Goal: Information Seeking & Learning: Learn about a topic

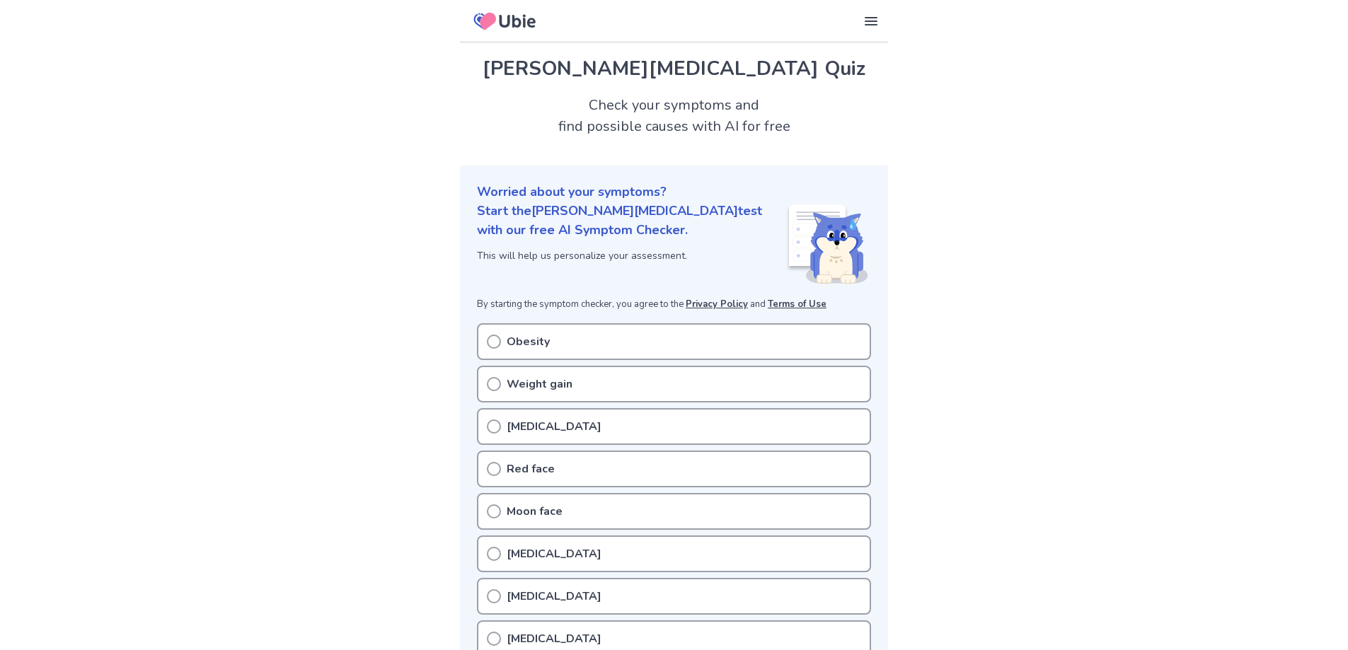
click at [610, 378] on div "Weight gain" at bounding box center [674, 384] width 394 height 37
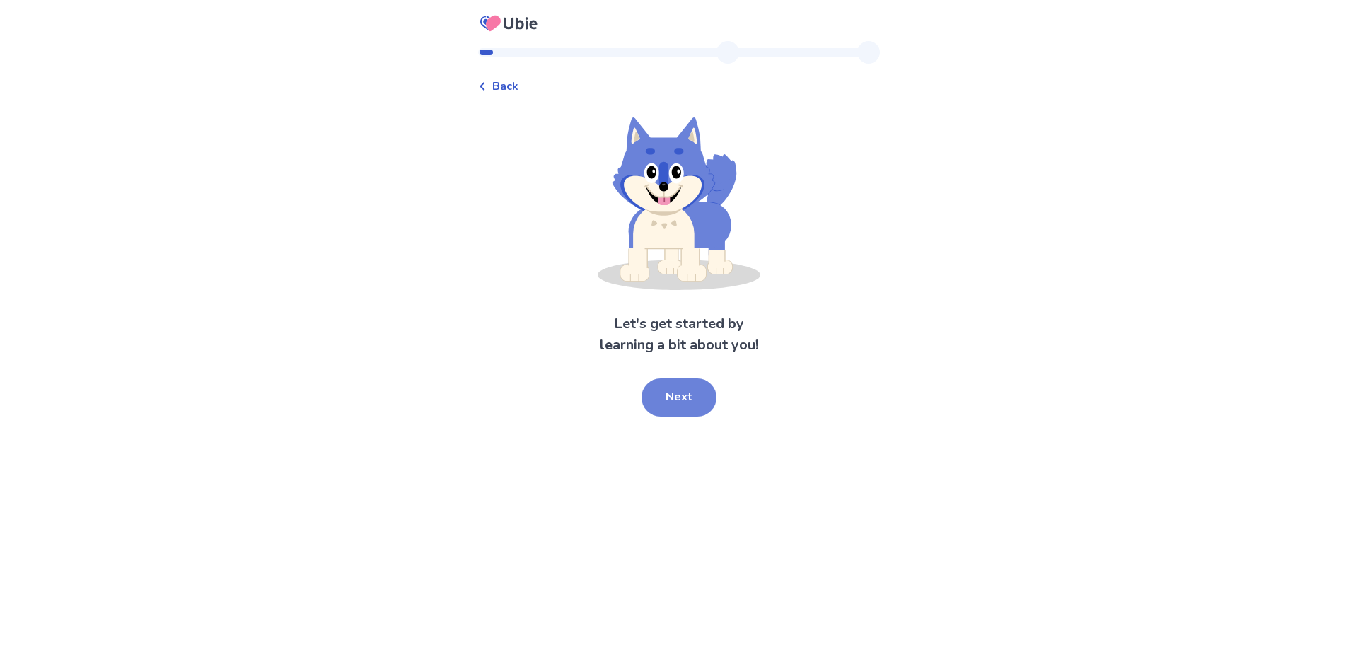
click at [665, 387] on button "Next" at bounding box center [679, 397] width 75 height 38
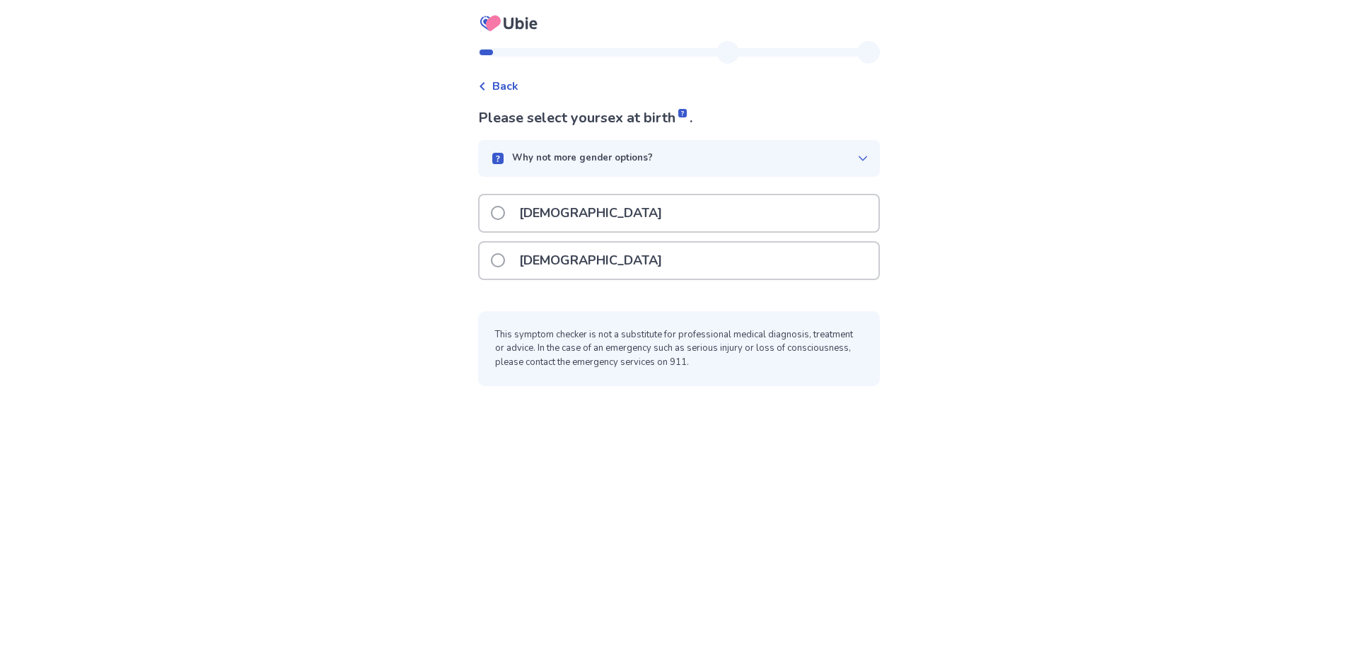
click at [572, 227] on div "Male" at bounding box center [679, 213] width 399 height 36
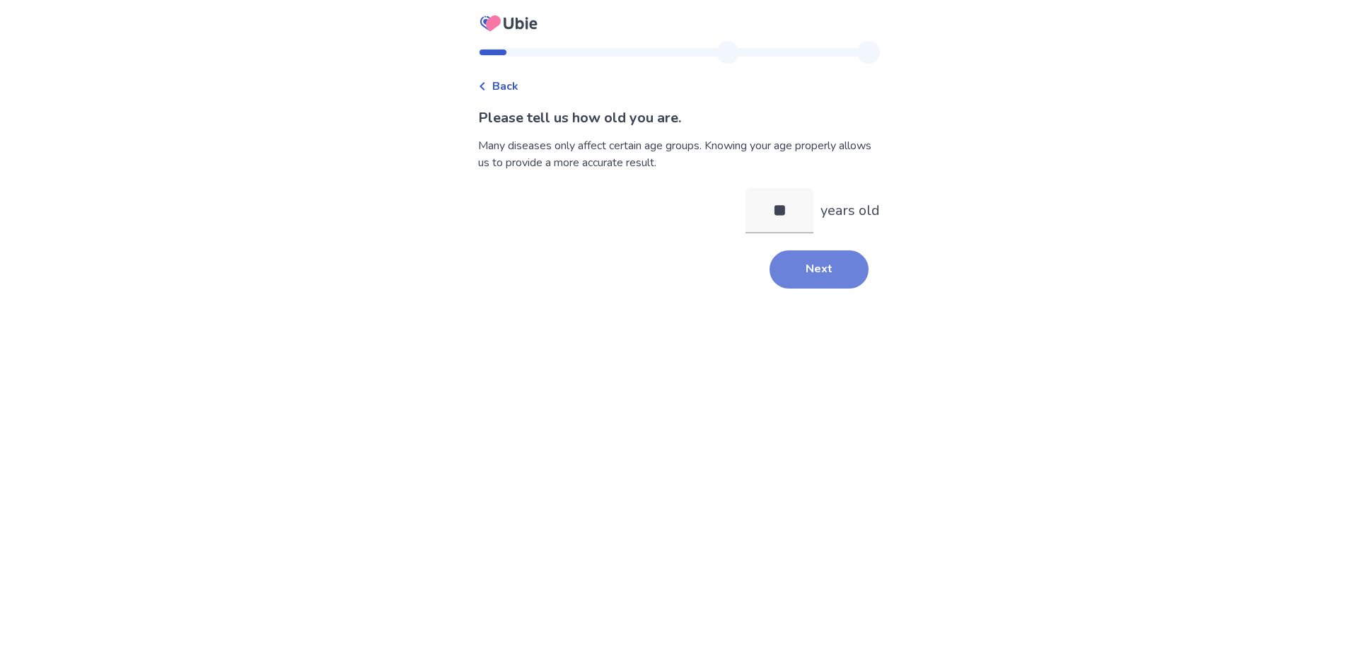
type input "**"
click at [811, 262] on button "Next" at bounding box center [819, 269] width 99 height 38
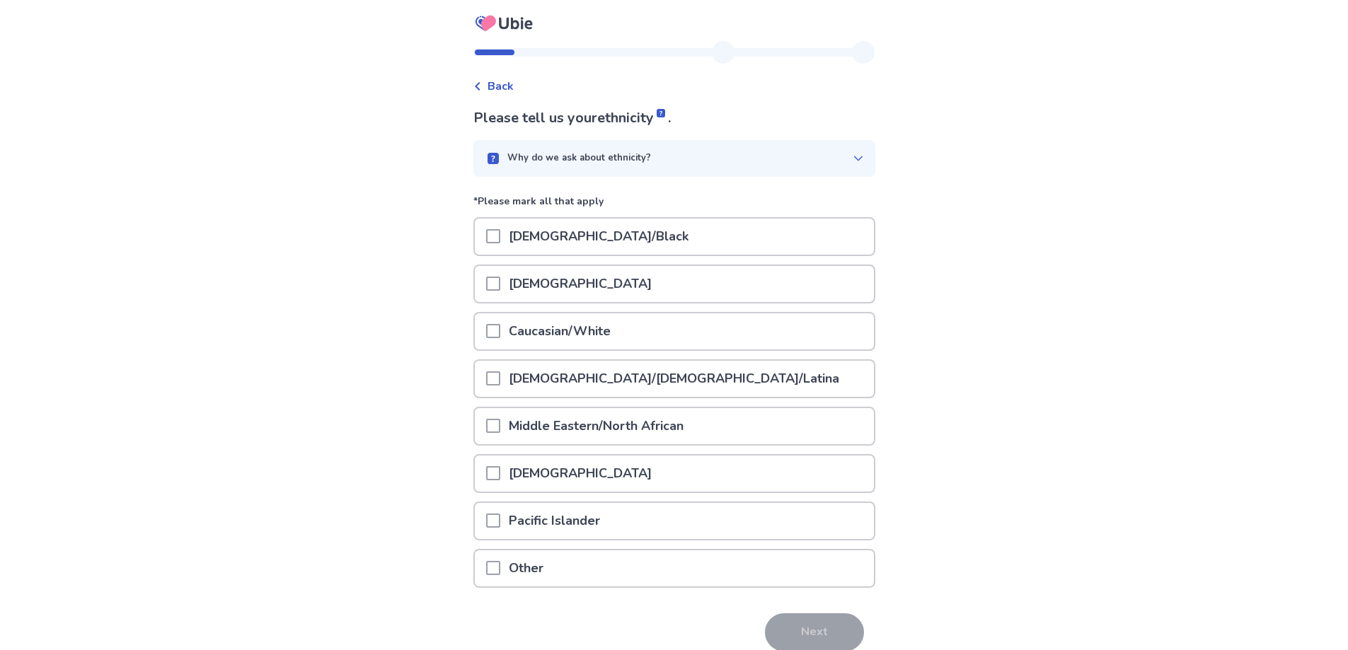
drag, startPoint x: 610, startPoint y: 237, endPoint x: 576, endPoint y: 243, distance: 34.5
click at [609, 237] on p "African American/Black" at bounding box center [598, 237] width 197 height 36
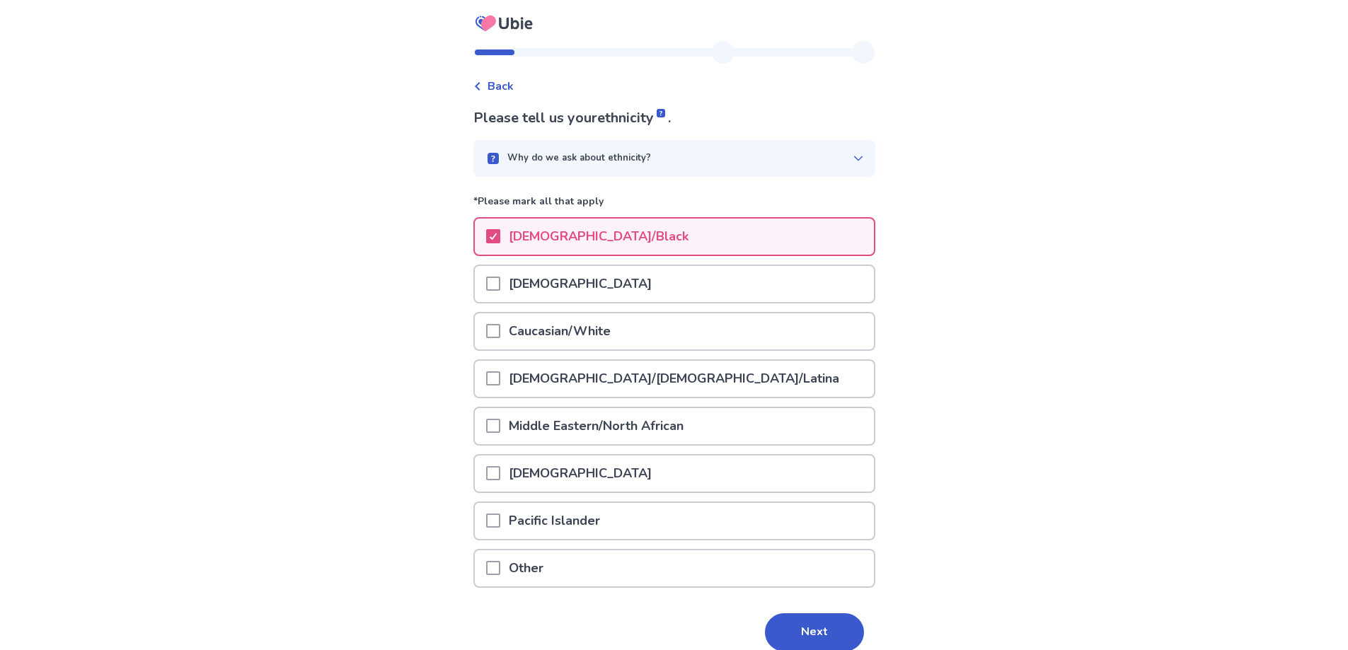
click at [581, 335] on p "Caucasian/White" at bounding box center [559, 331] width 119 height 36
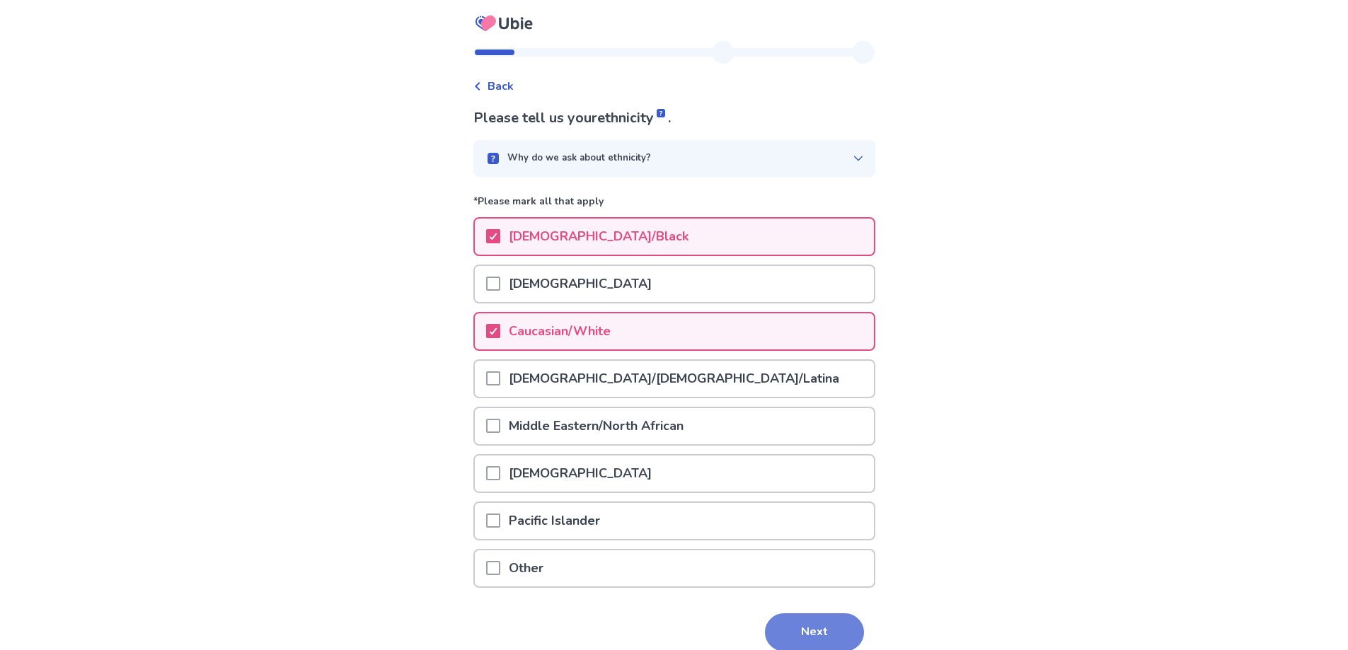
click at [826, 626] on button "Next" at bounding box center [814, 632] width 99 height 38
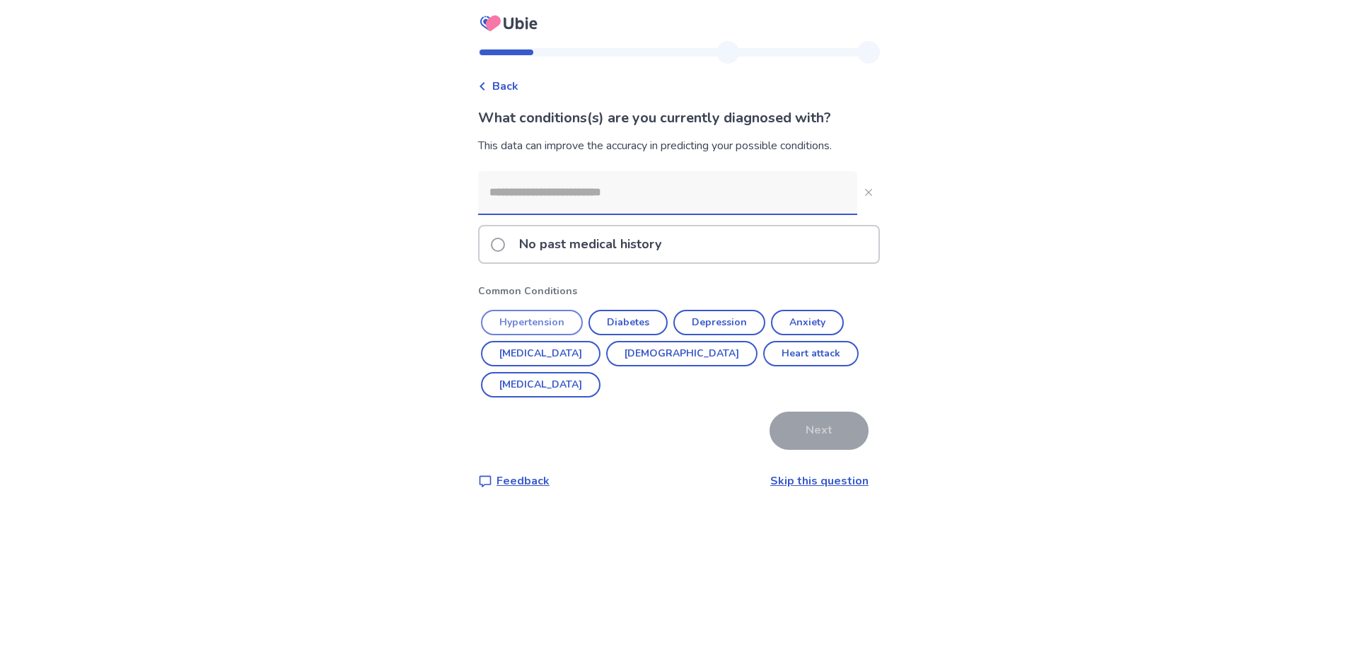
click at [536, 322] on button "Hypertension" at bounding box center [532, 322] width 102 height 25
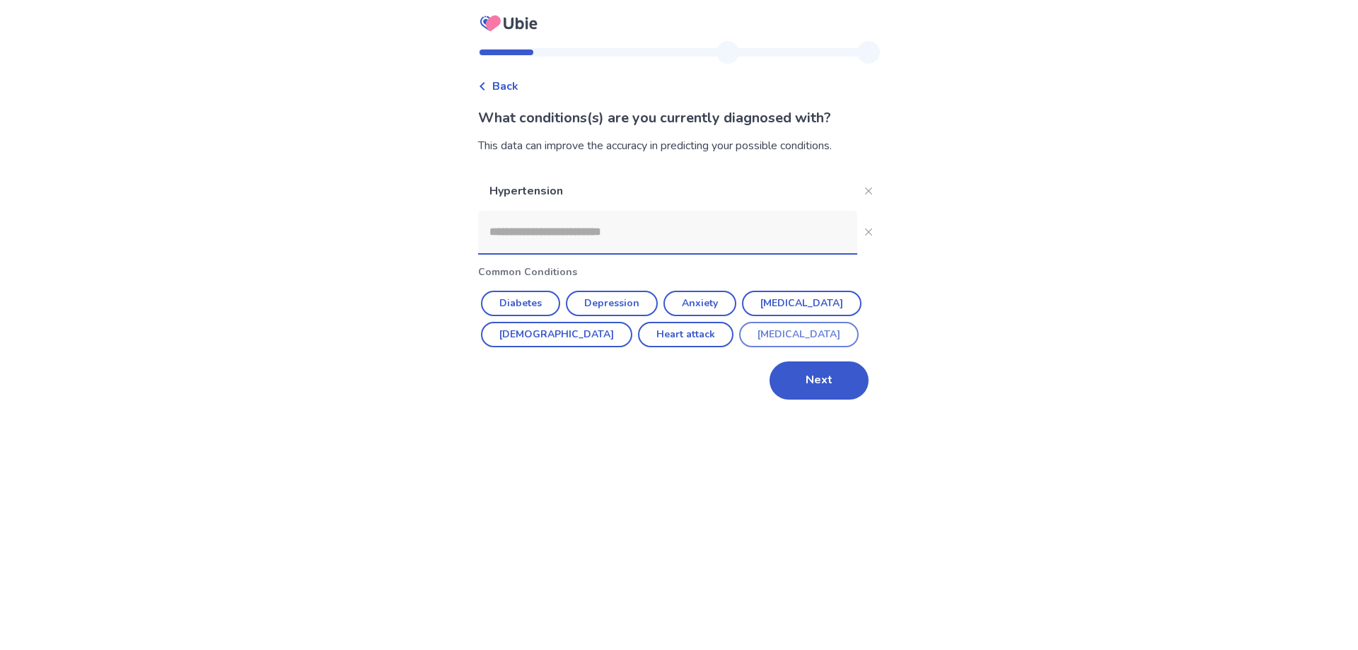
click at [739, 333] on button "ADHD" at bounding box center [799, 334] width 120 height 25
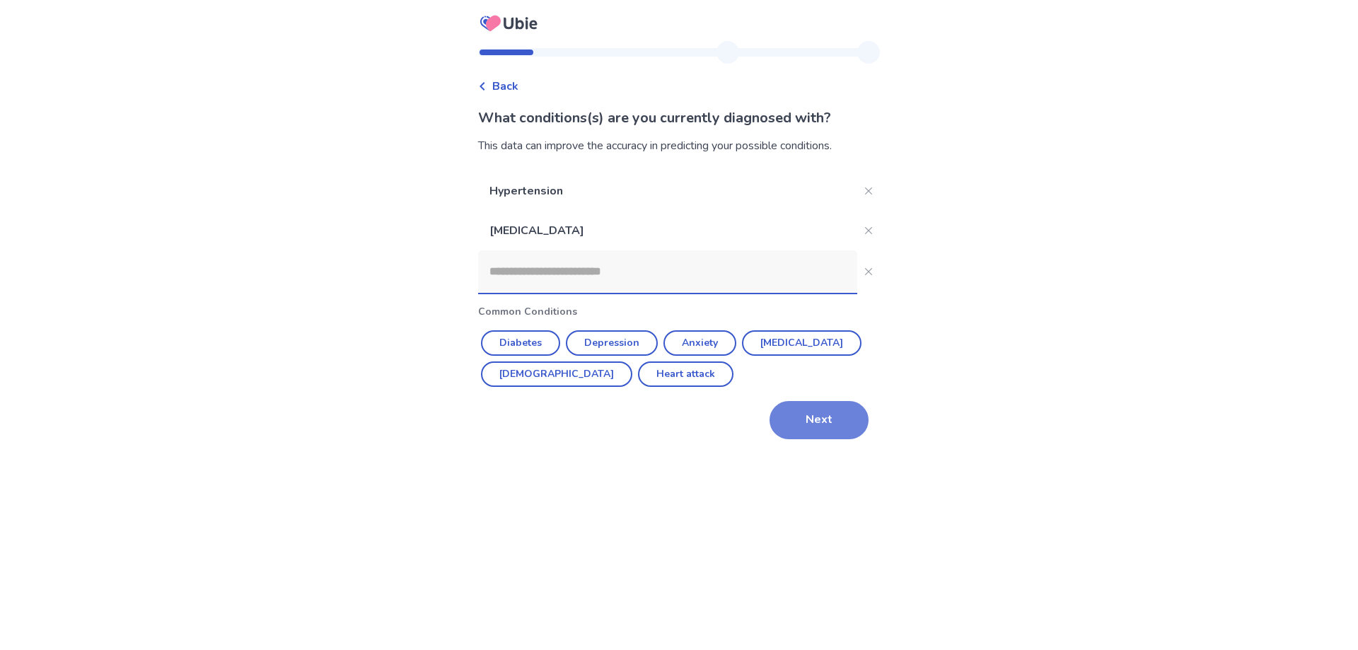
click at [813, 417] on button "Next" at bounding box center [819, 420] width 99 height 38
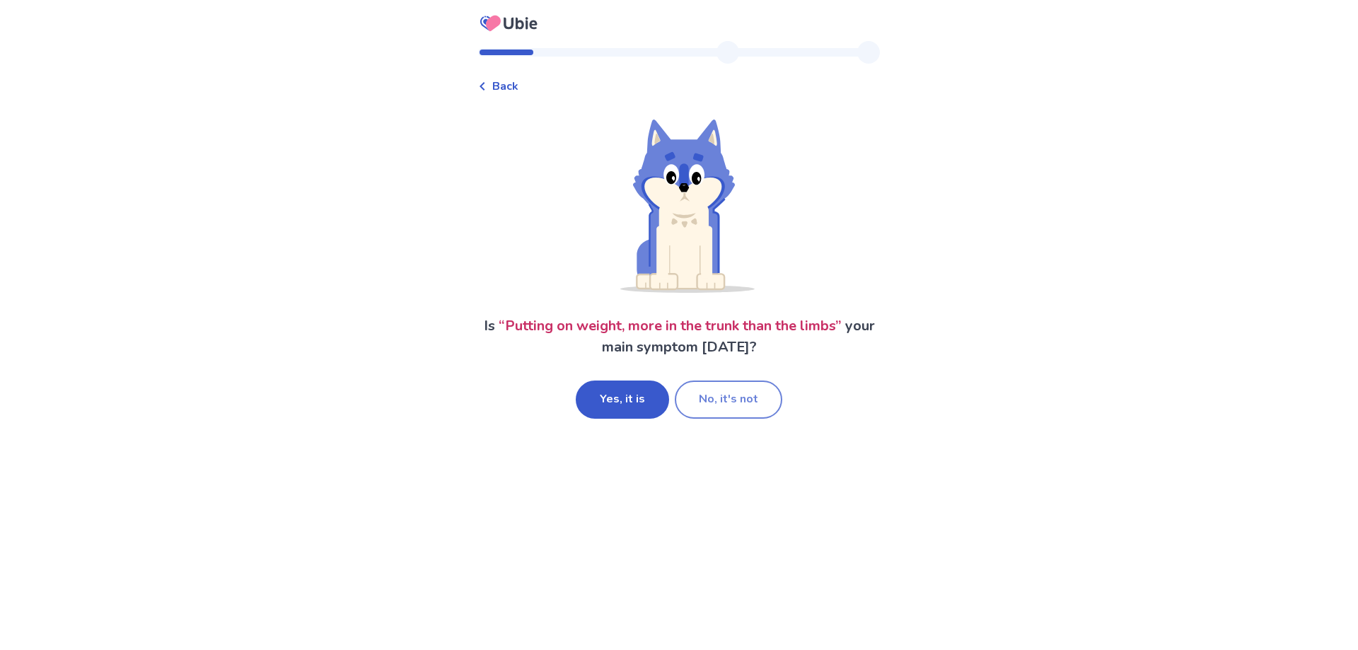
click at [746, 402] on button "No, it's not" at bounding box center [729, 400] width 108 height 38
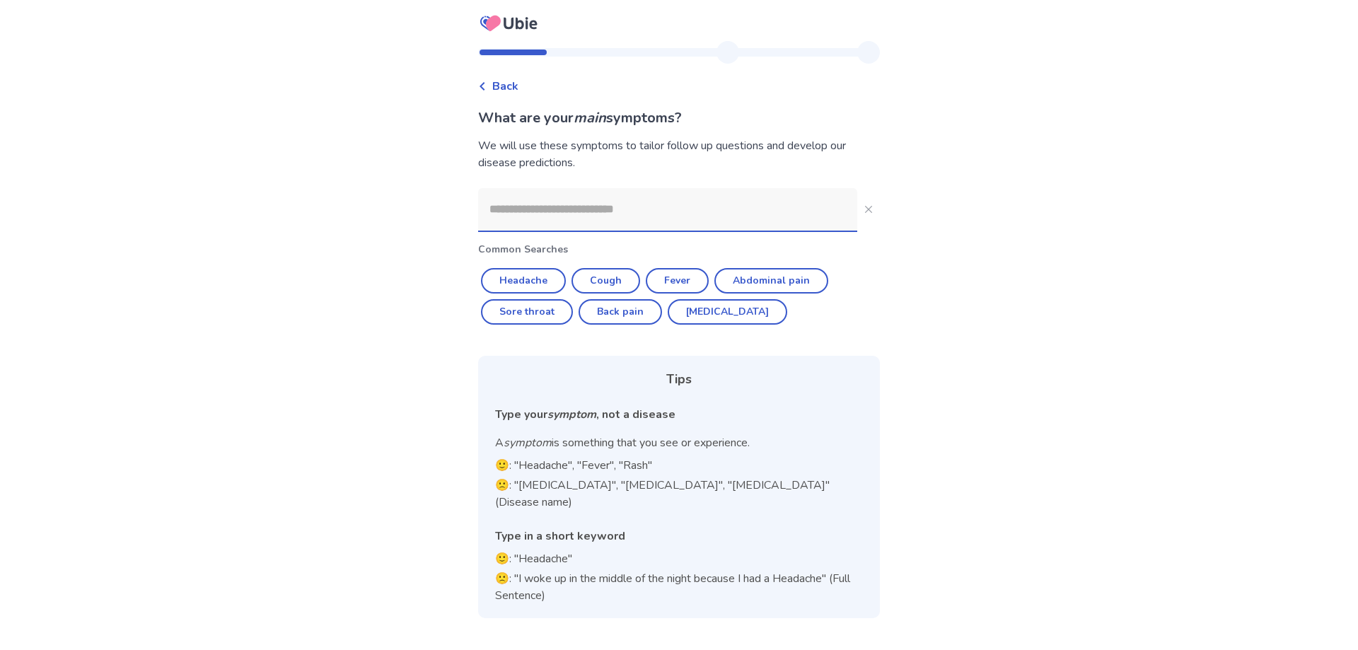
click at [673, 227] on input at bounding box center [667, 209] width 379 height 42
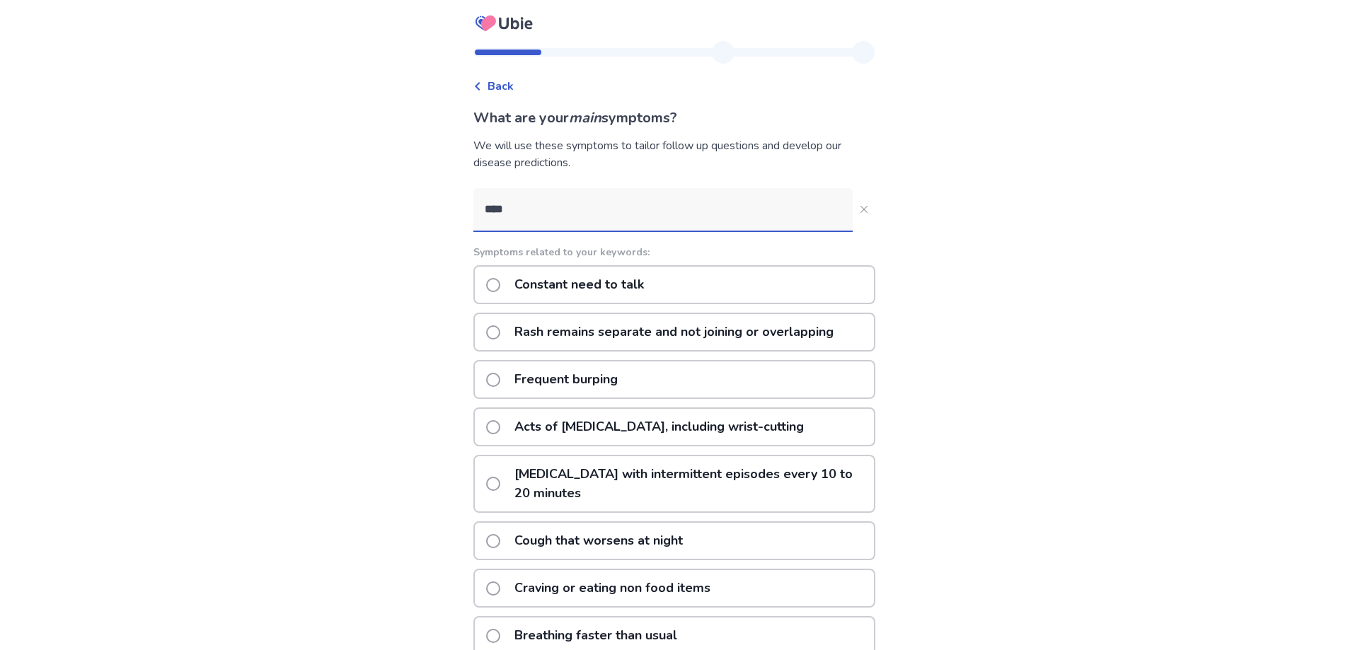
type input "****"
click at [496, 80] on span "Back" at bounding box center [500, 86] width 26 height 17
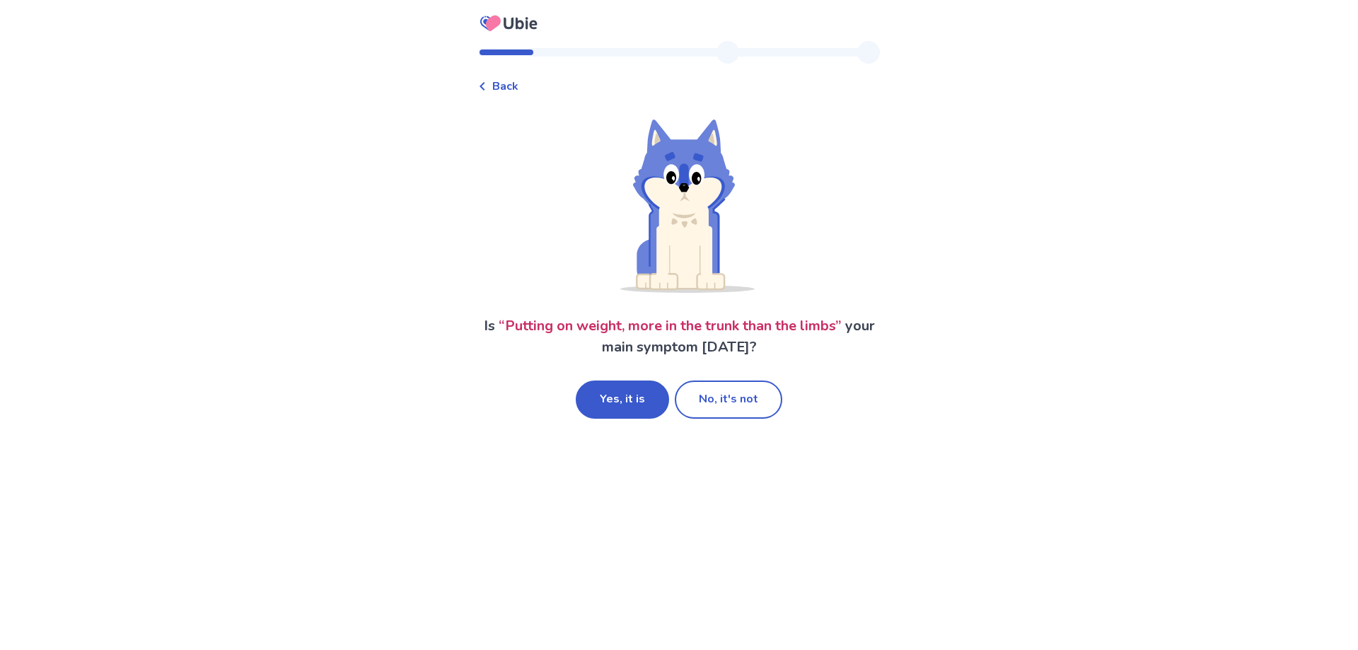
click at [503, 93] on span "Back" at bounding box center [505, 86] width 26 height 17
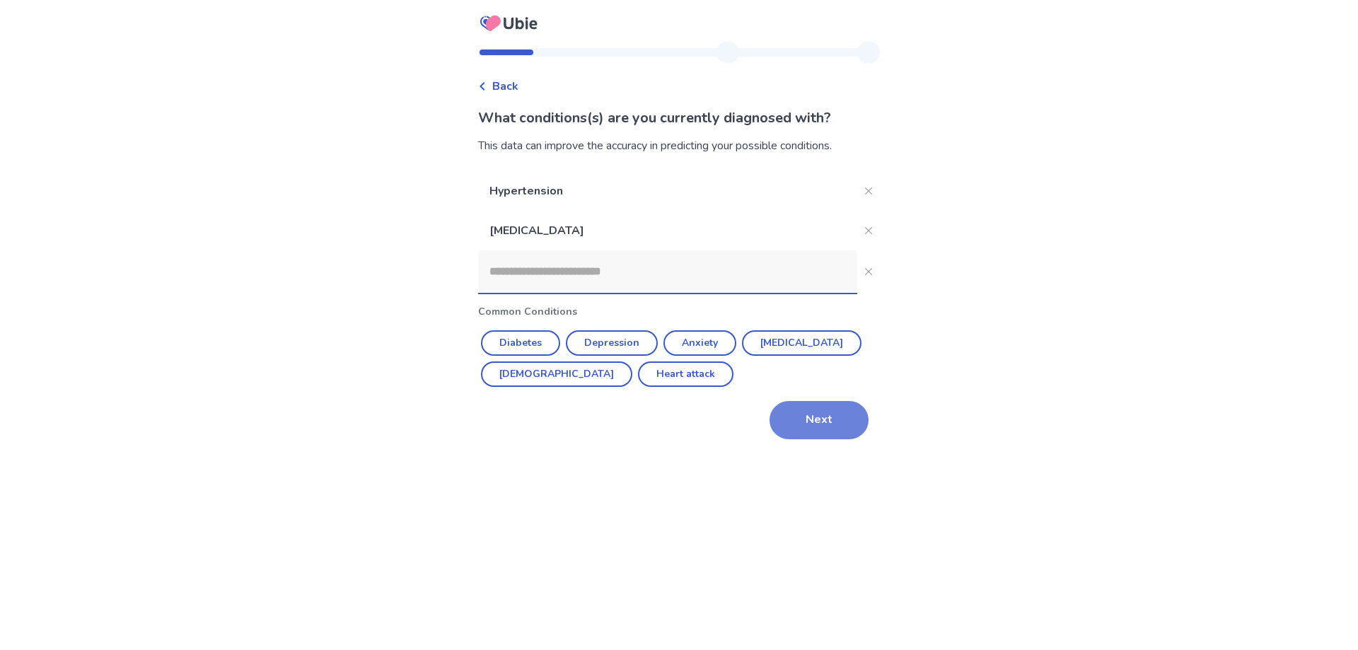
click at [838, 422] on button "Next" at bounding box center [819, 420] width 99 height 38
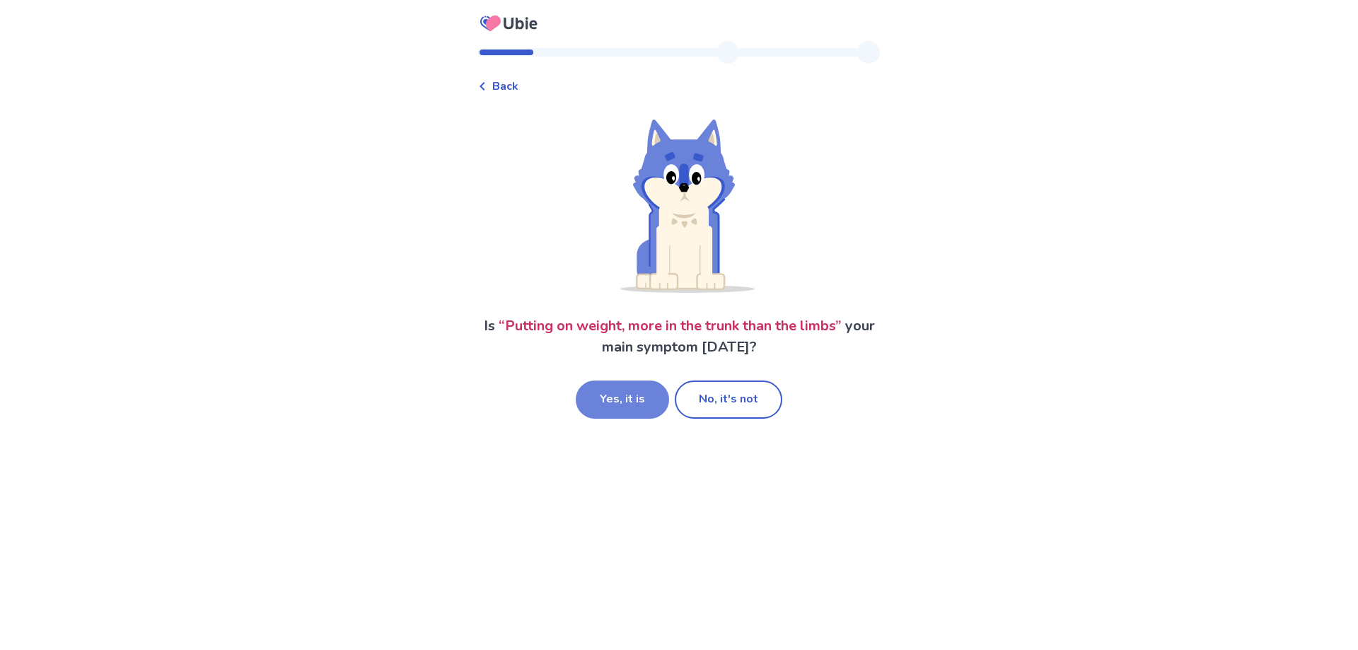
click at [608, 402] on button "Yes, it is" at bounding box center [622, 400] width 93 height 38
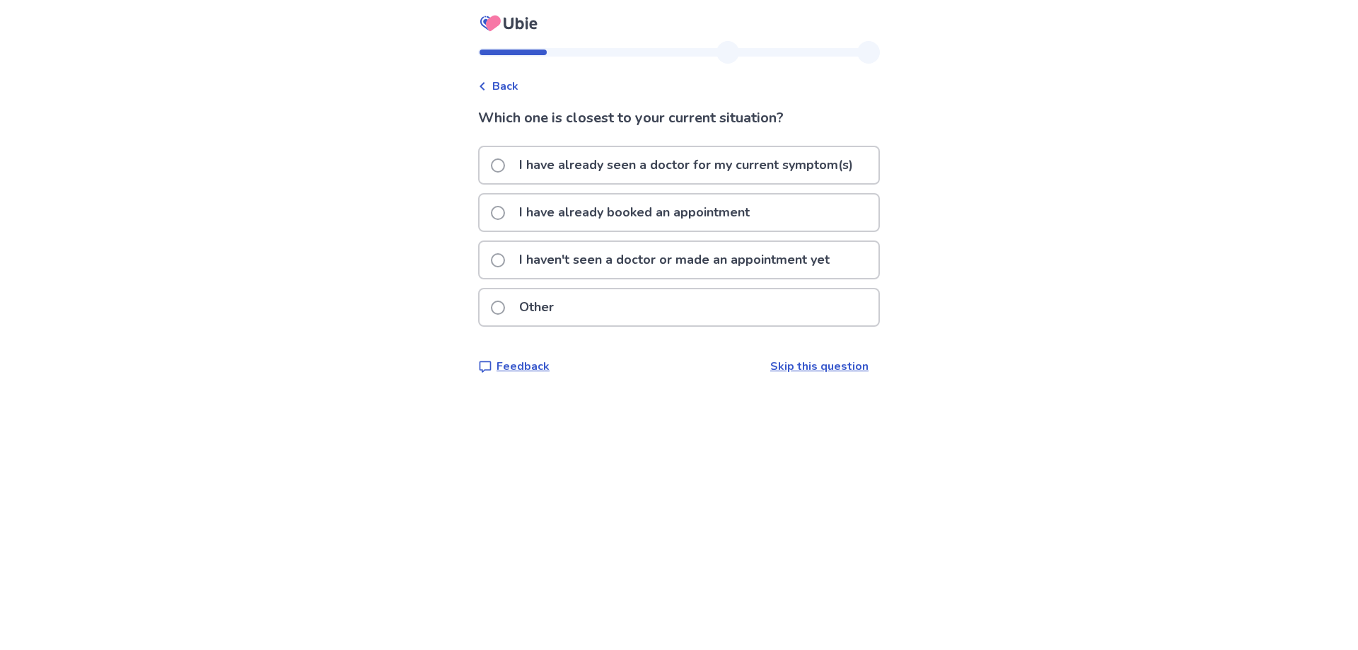
click at [610, 214] on p "I have already booked an appointment" at bounding box center [635, 213] width 248 height 36
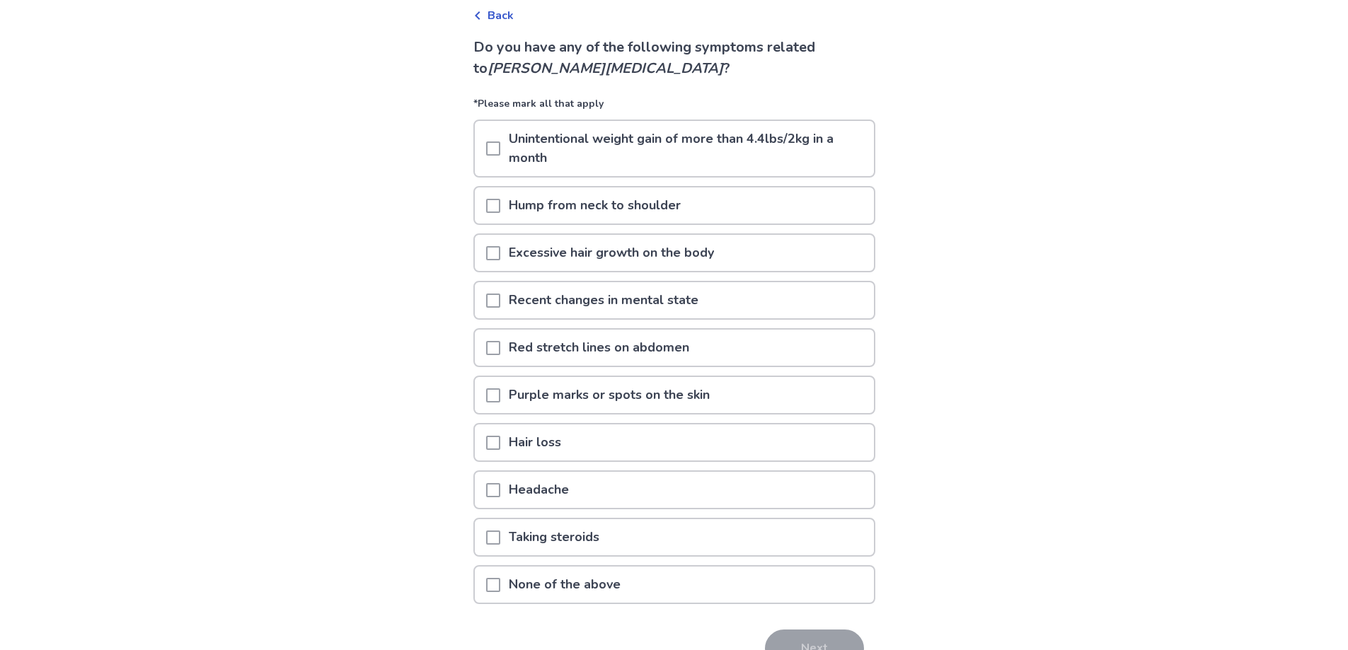
scroll to position [141, 0]
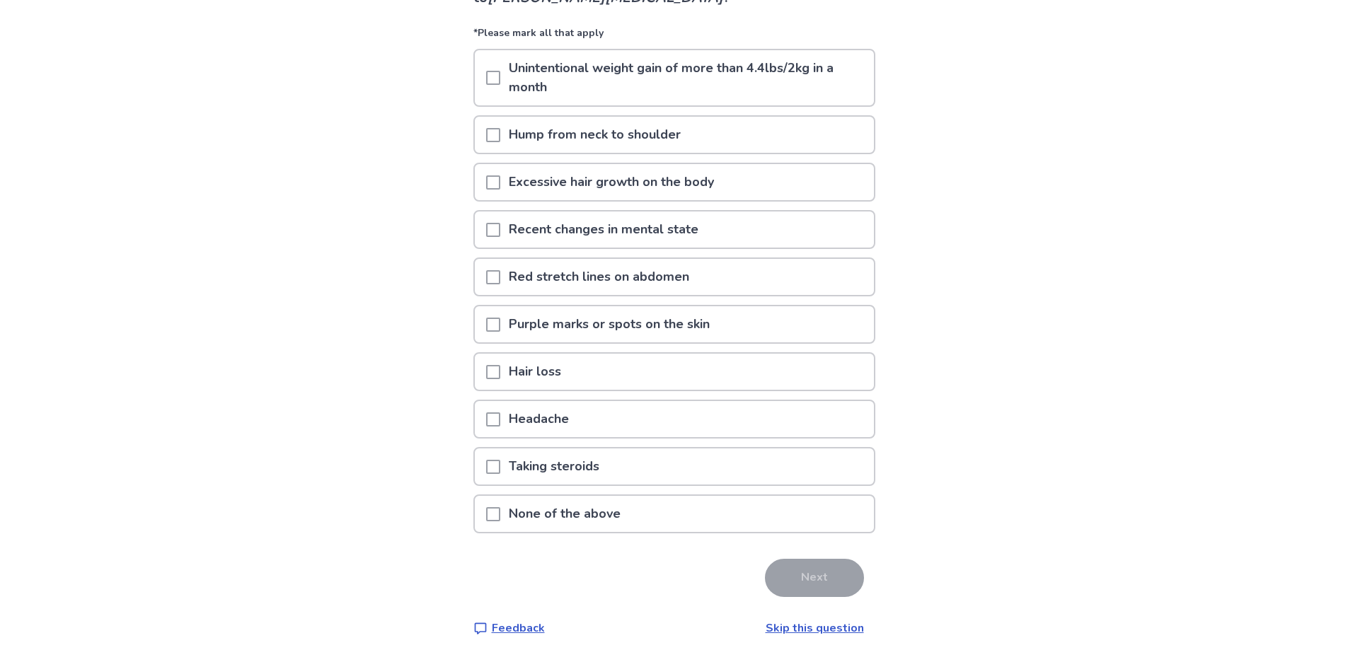
click at [593, 518] on p "None of the above" at bounding box center [564, 514] width 129 height 36
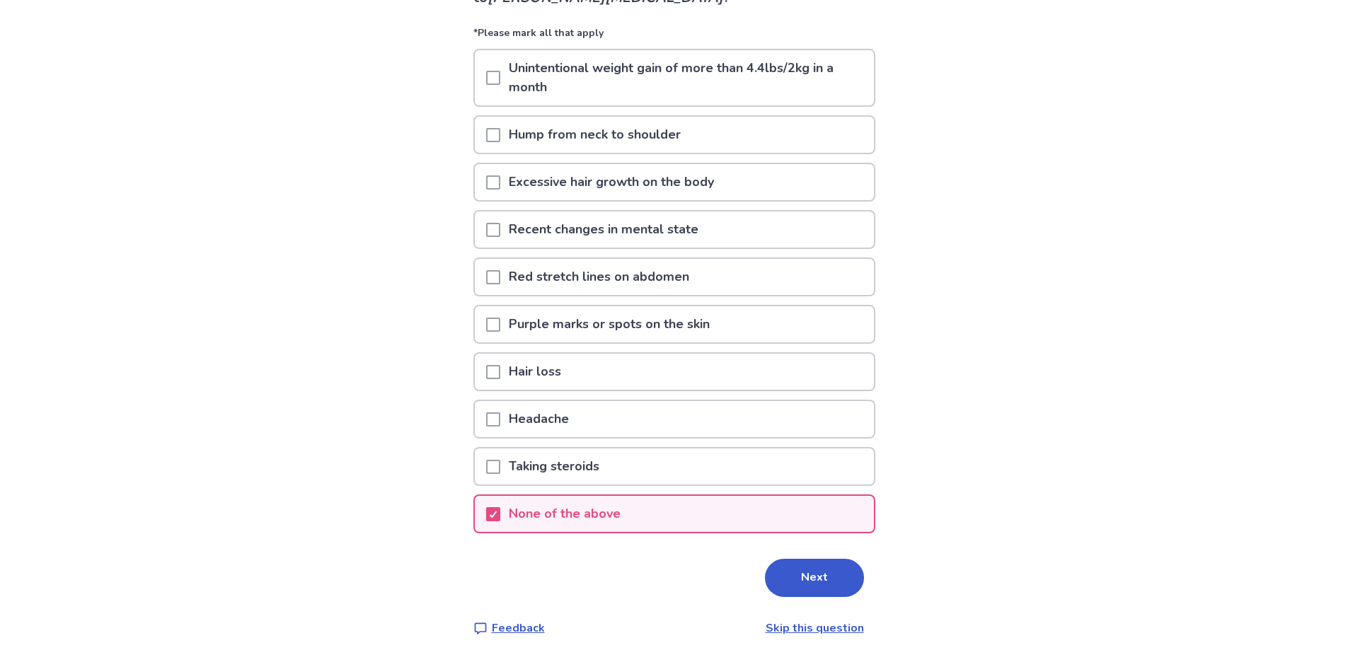
click at [779, 573] on button "Next" at bounding box center [814, 578] width 99 height 38
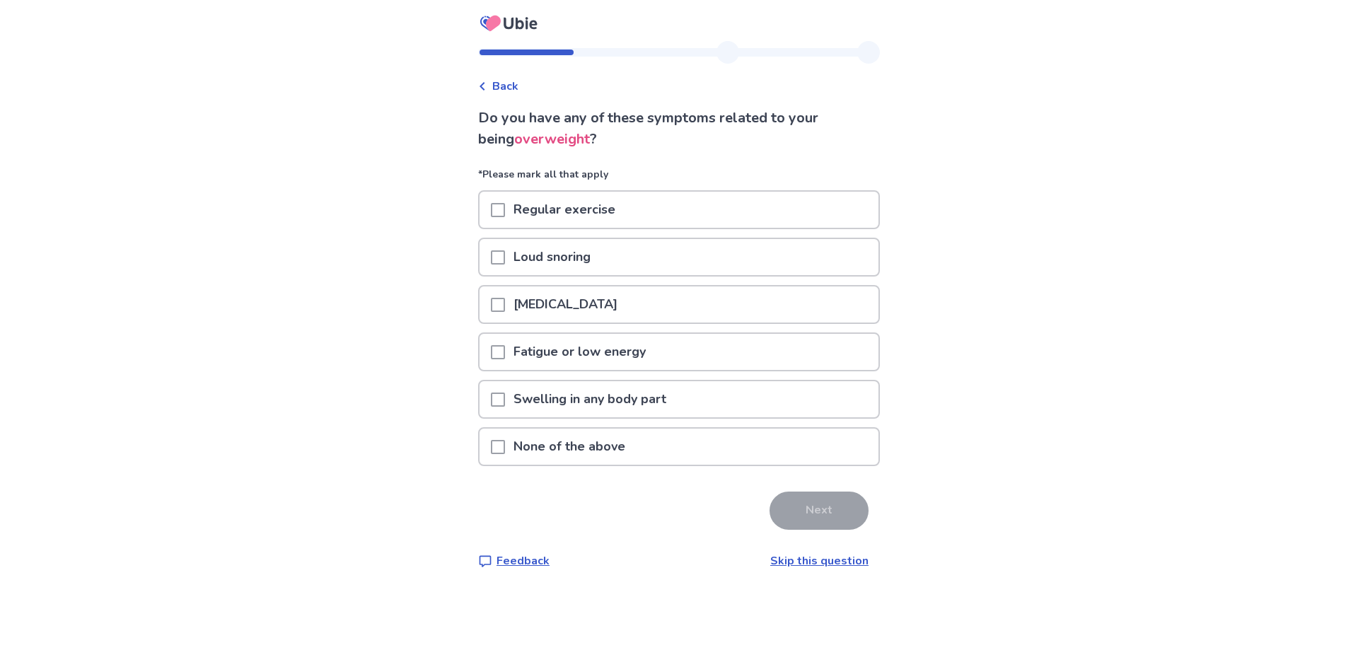
click at [523, 259] on p "Loud snoring" at bounding box center [552, 257] width 94 height 36
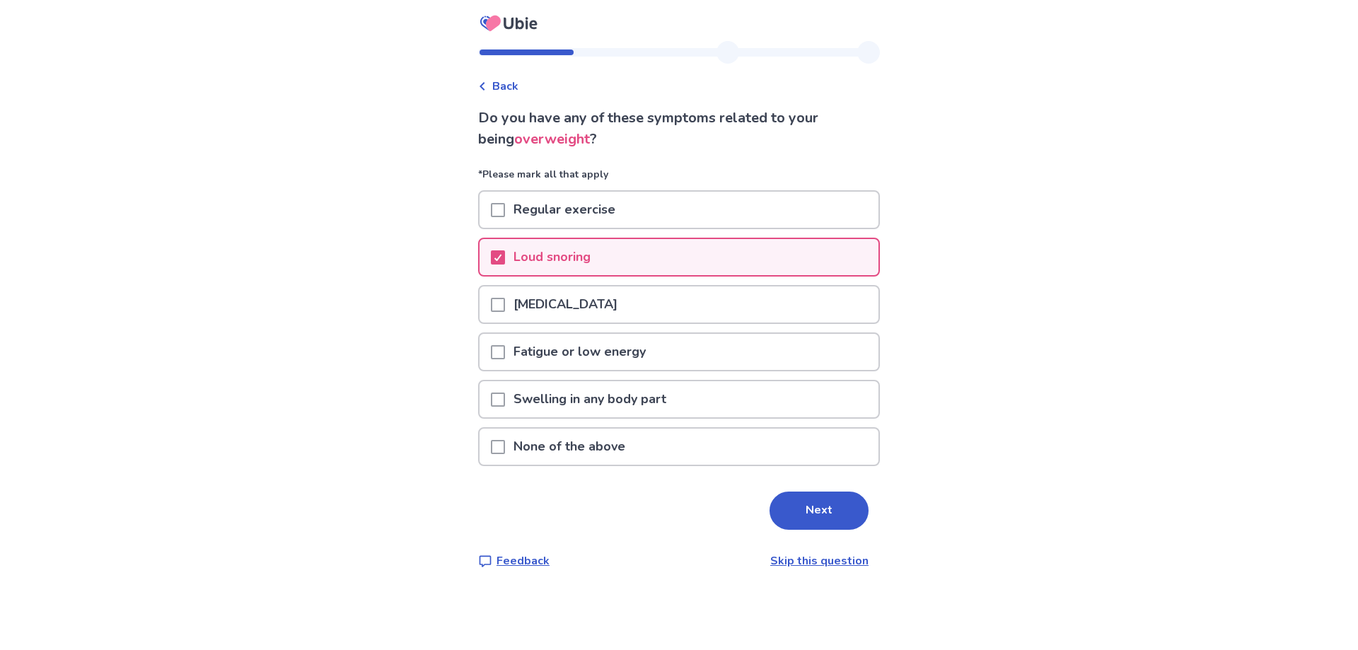
click at [622, 252] on div "Loud snoring" at bounding box center [679, 257] width 399 height 36
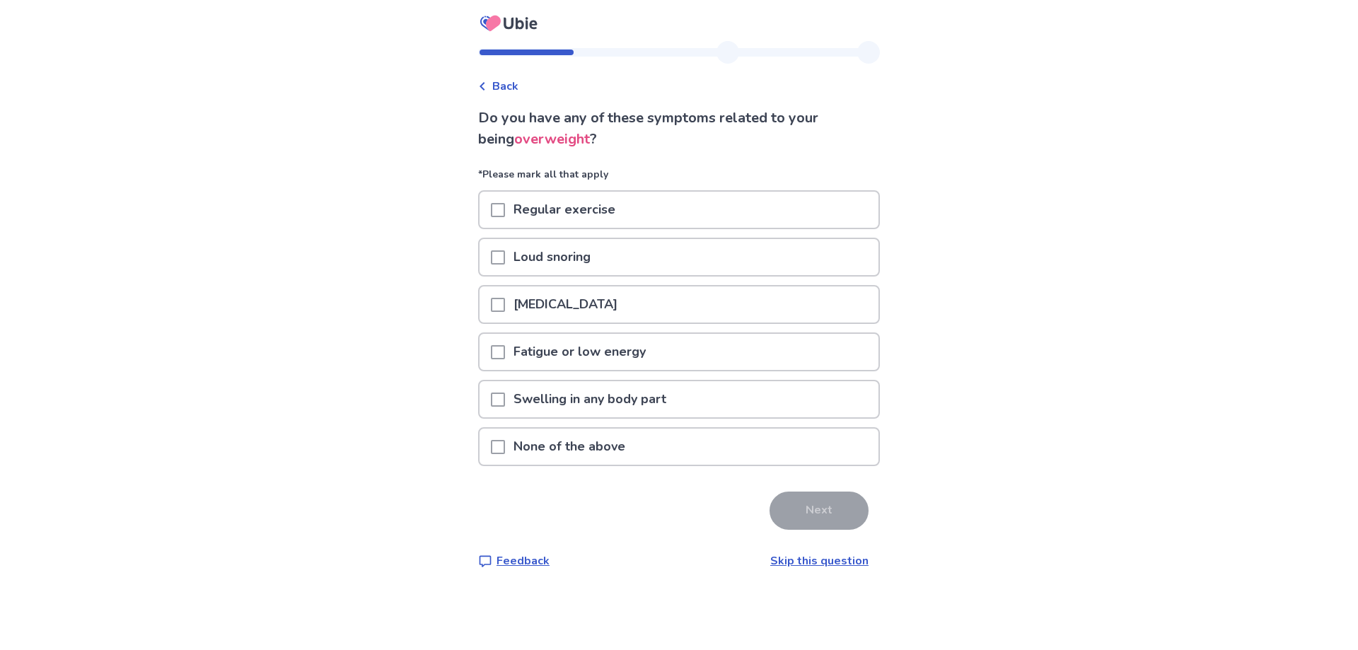
click at [571, 439] on p "None of the above" at bounding box center [569, 447] width 129 height 36
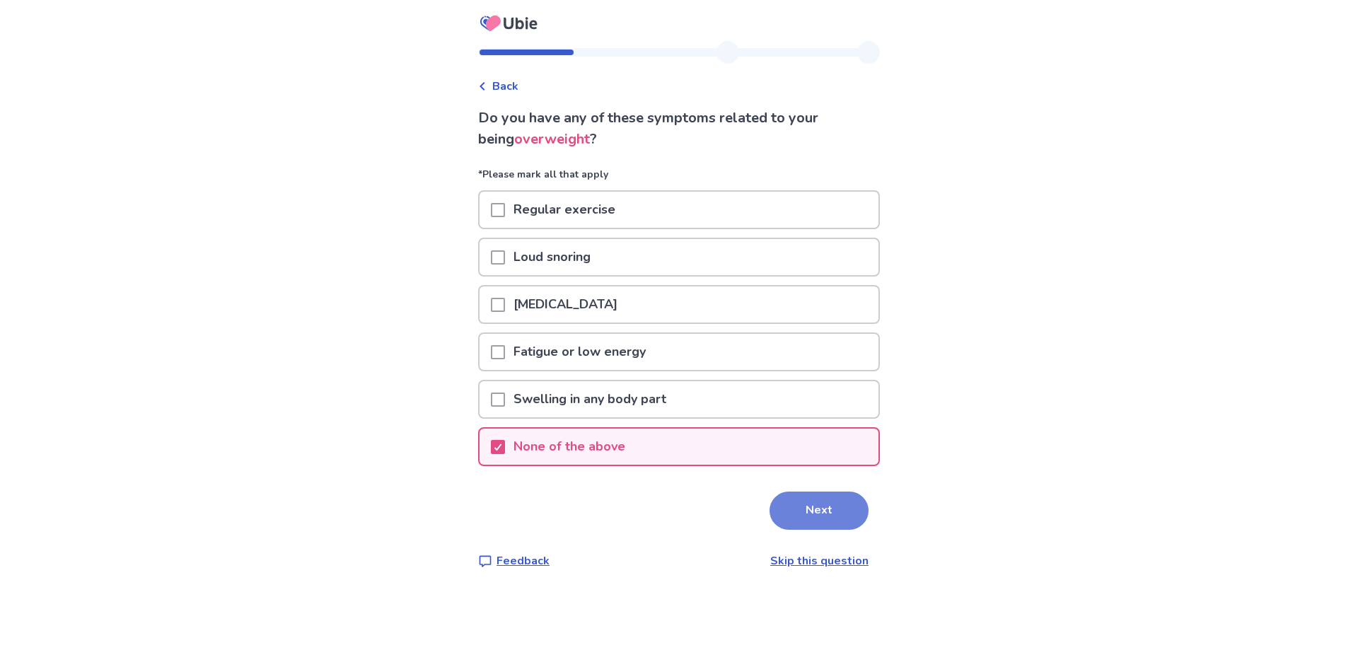
click at [823, 525] on button "Next" at bounding box center [819, 511] width 99 height 38
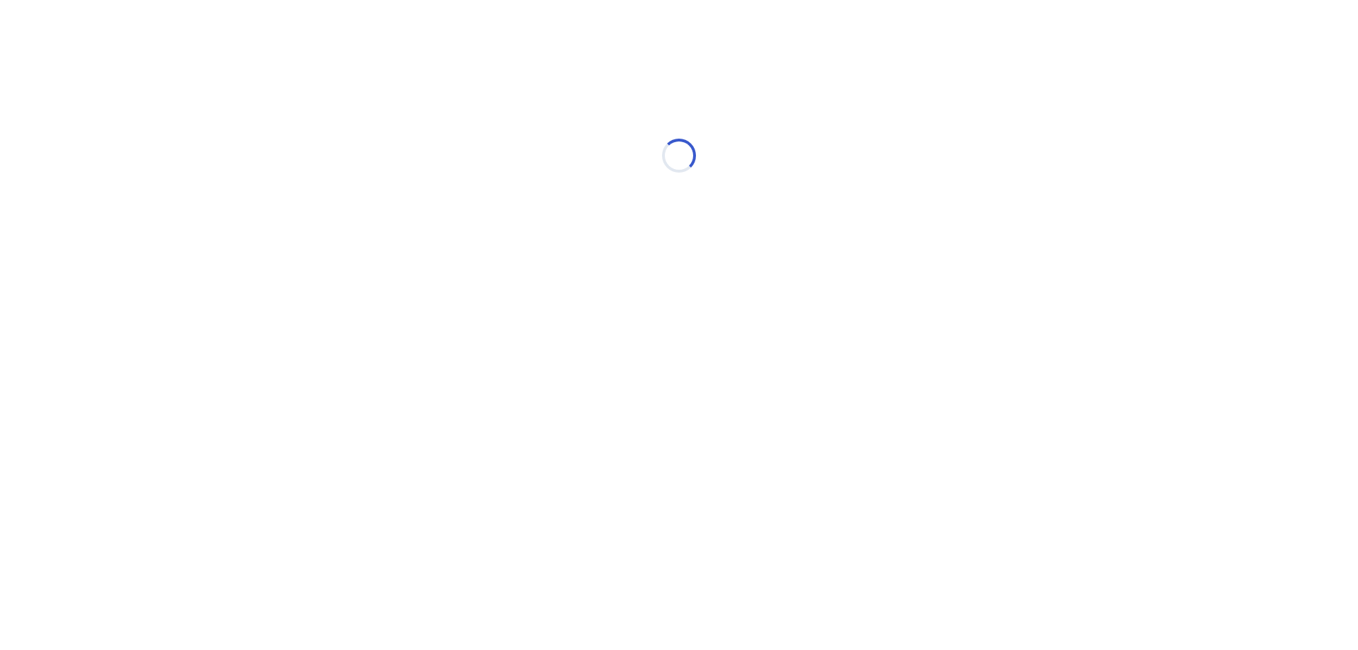
select select "*"
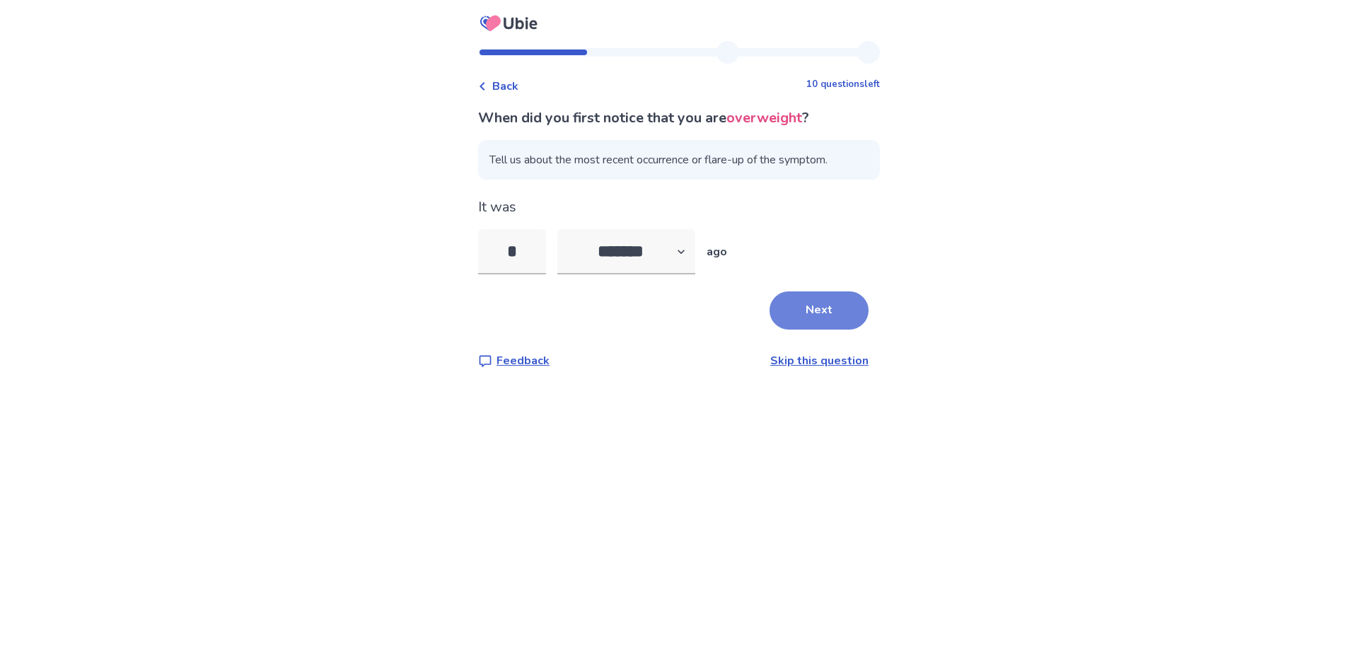
type input "*"
click at [840, 299] on button "Next" at bounding box center [819, 310] width 99 height 38
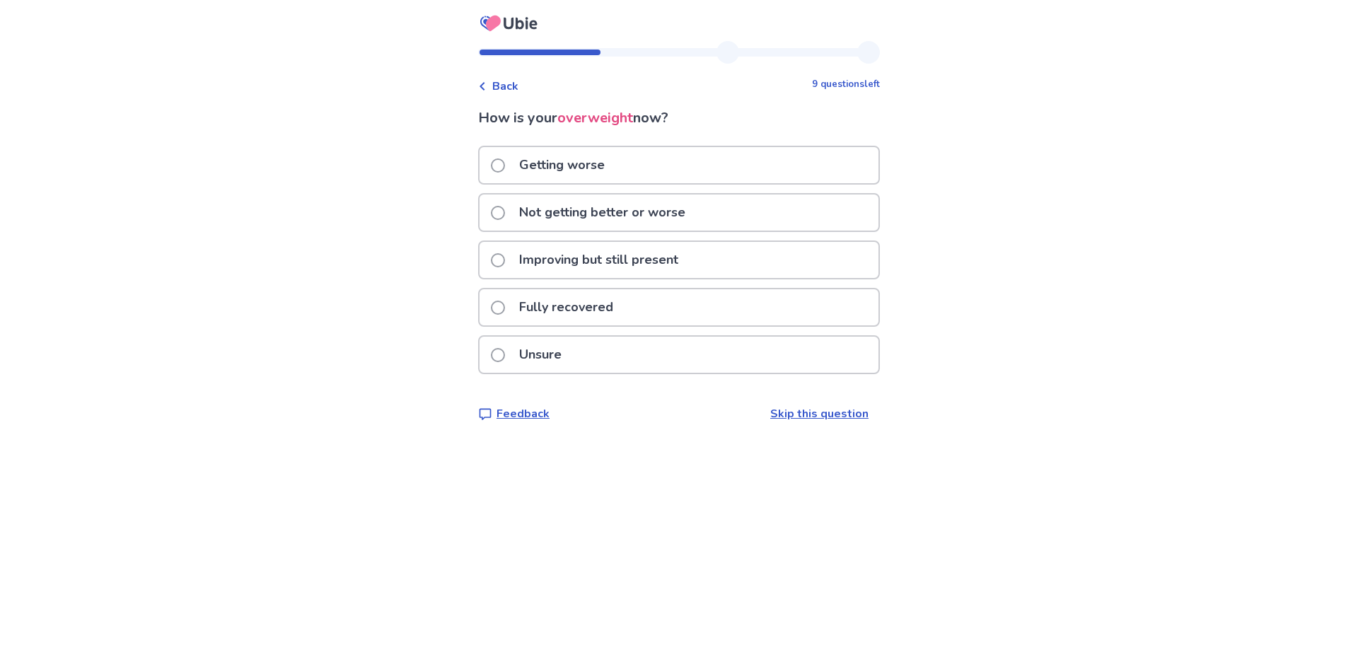
click at [586, 260] on p "Improving but still present" at bounding box center [599, 260] width 176 height 36
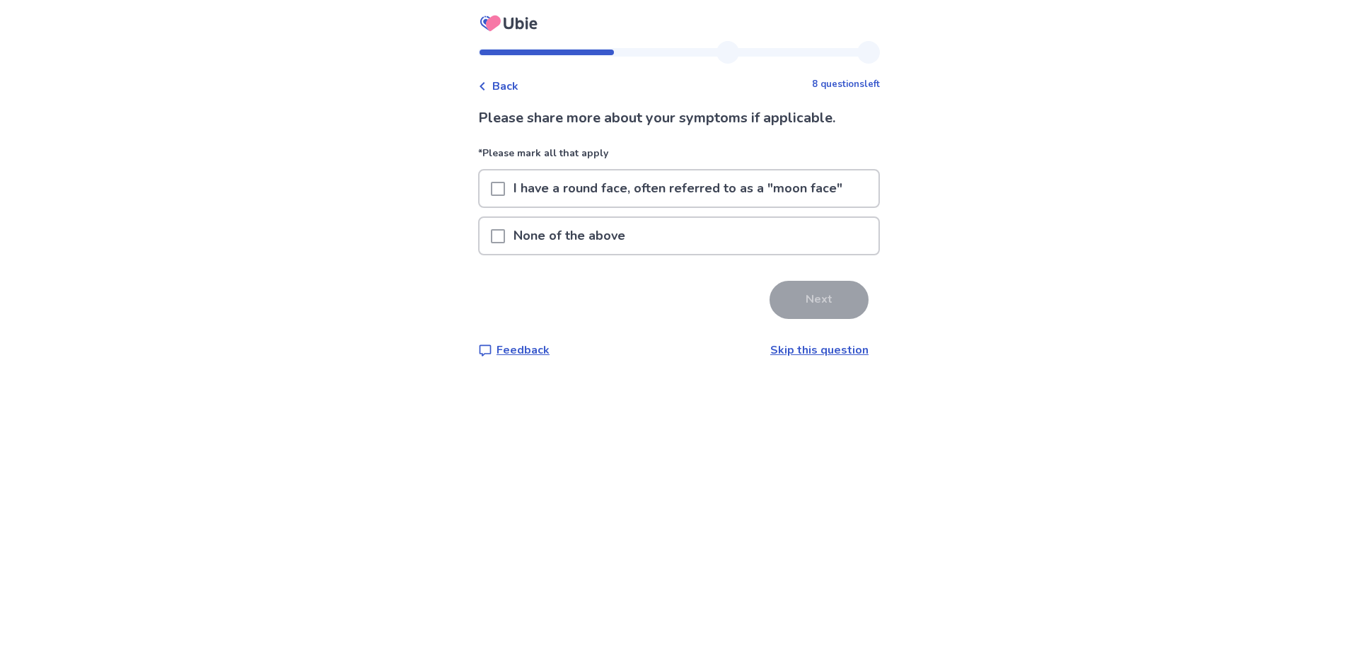
click at [550, 235] on p "None of the above" at bounding box center [569, 236] width 129 height 36
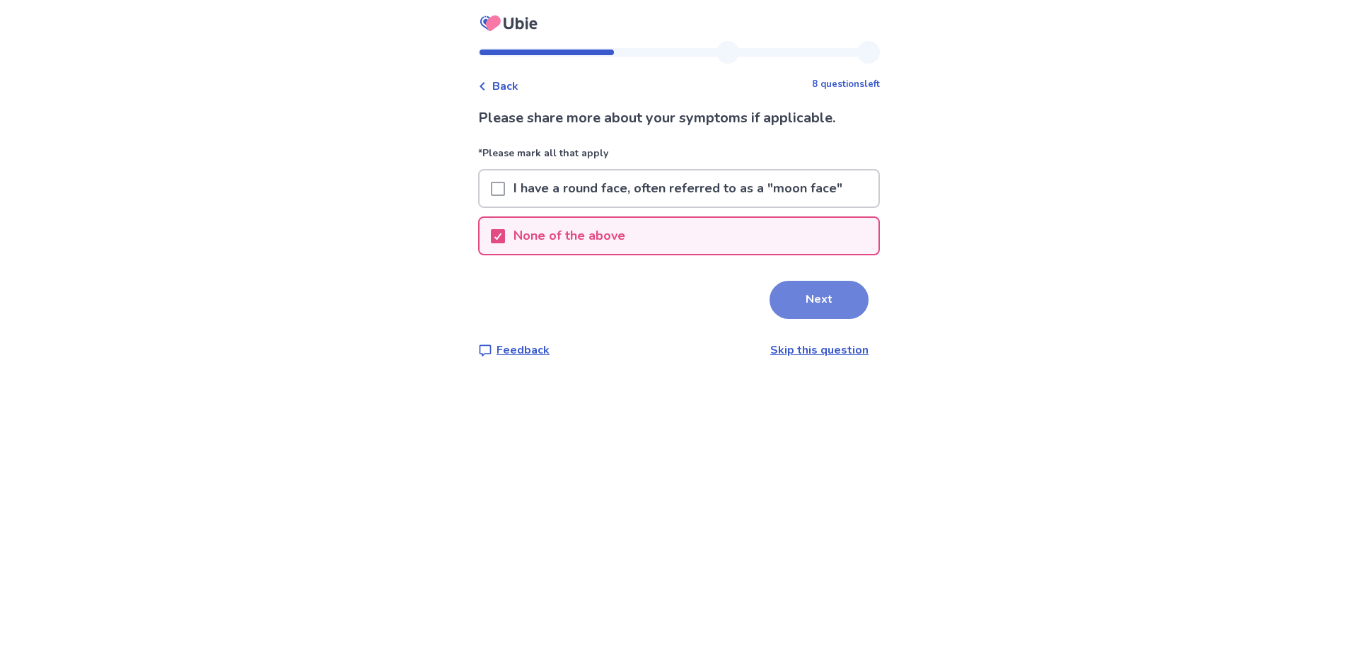
click at [846, 307] on button "Next" at bounding box center [819, 300] width 99 height 38
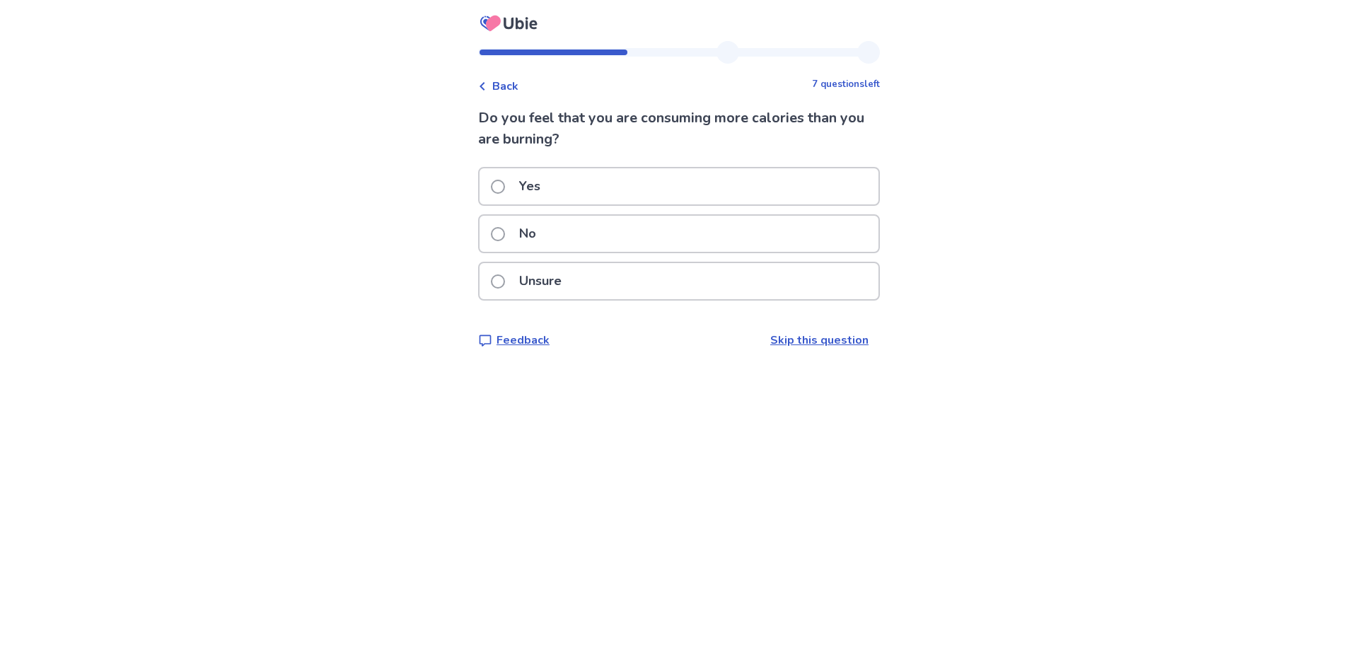
click at [504, 233] on span at bounding box center [498, 234] width 14 height 14
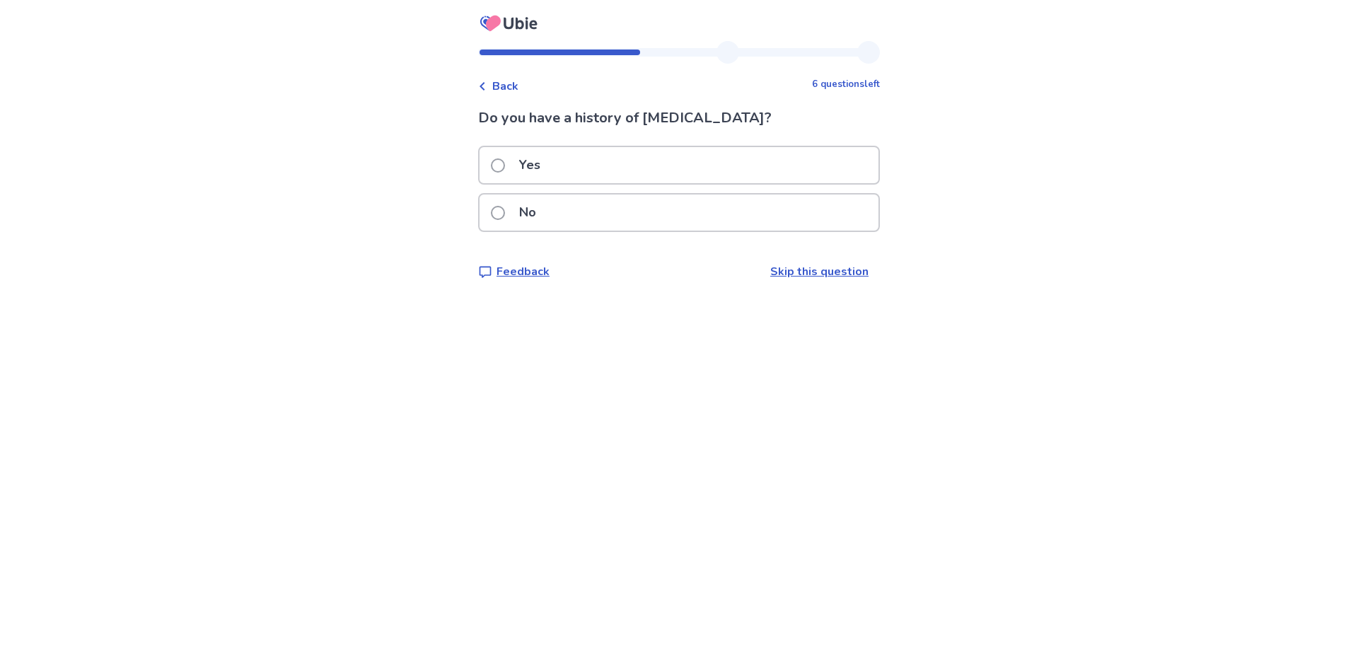
click at [533, 215] on p "No" at bounding box center [528, 213] width 34 height 36
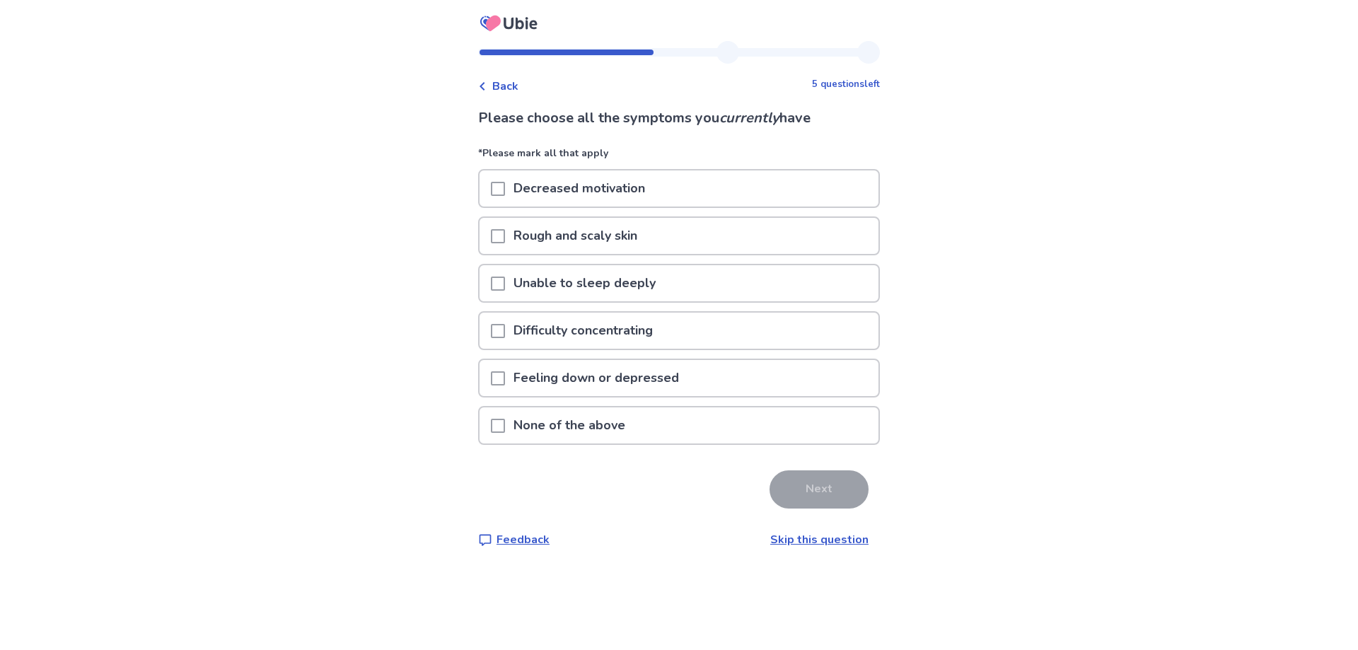
click at [533, 282] on p "Unable to sleep deeply" at bounding box center [584, 283] width 159 height 36
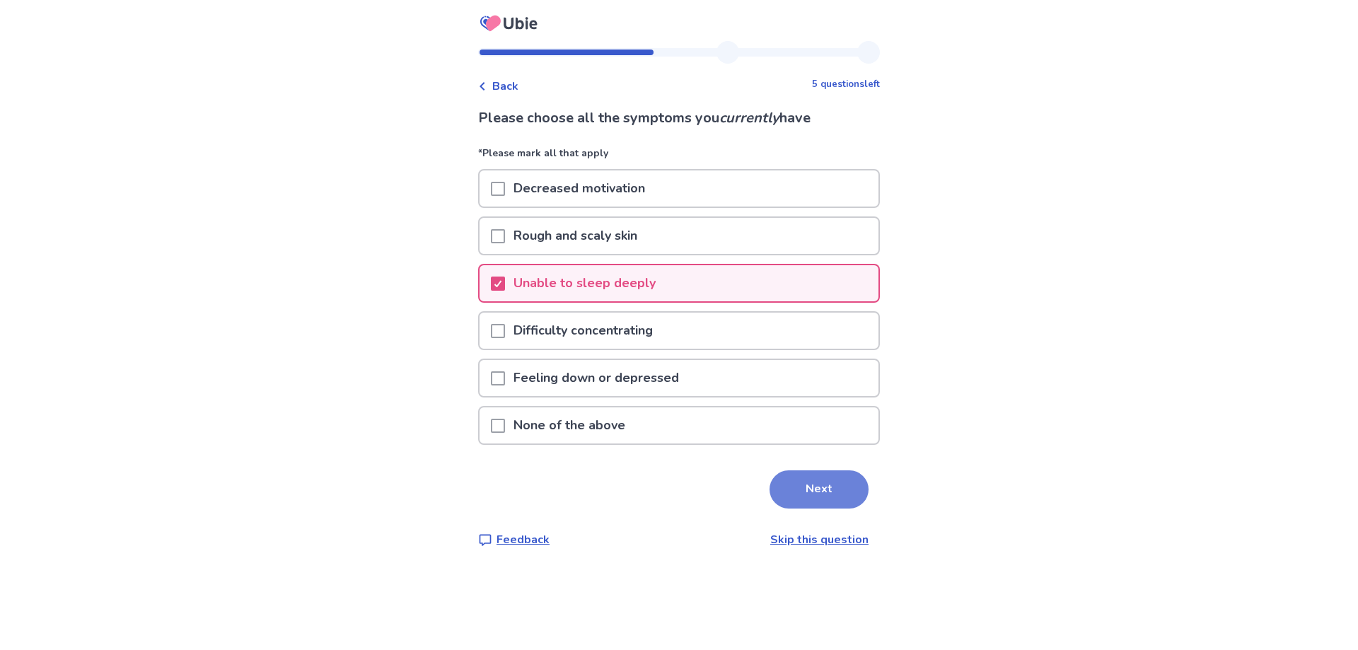
click at [804, 491] on button "Next" at bounding box center [819, 489] width 99 height 38
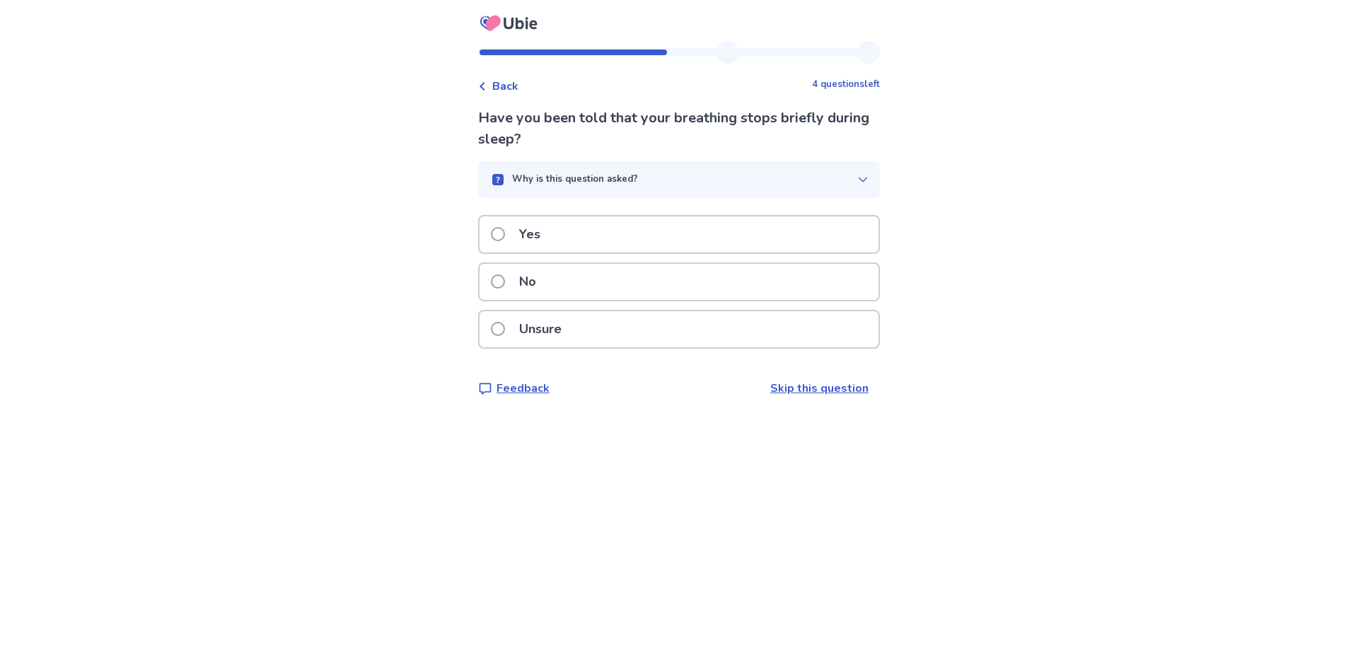
click at [555, 294] on div "No" at bounding box center [679, 282] width 399 height 36
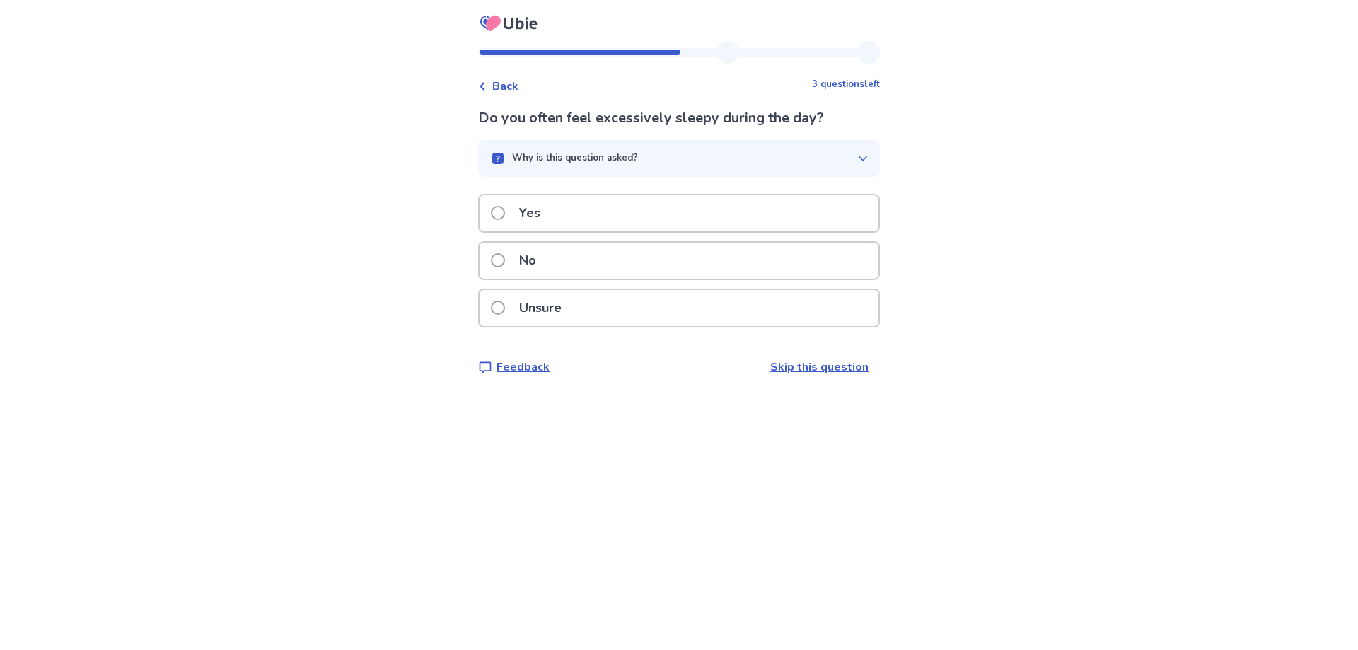
click at [591, 260] on div "No" at bounding box center [679, 261] width 399 height 36
click at [588, 265] on div "No" at bounding box center [679, 261] width 399 height 36
click at [545, 269] on p "No" at bounding box center [528, 261] width 34 height 36
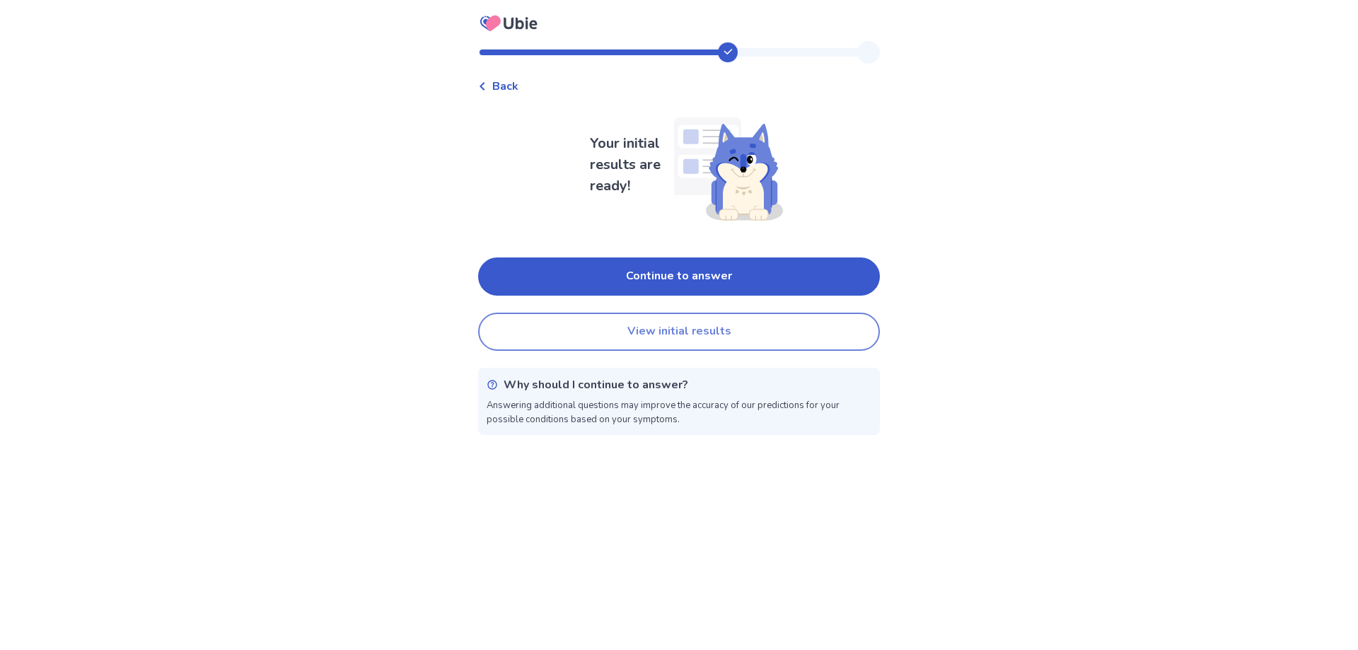
click at [697, 334] on button "View initial results" at bounding box center [679, 332] width 402 height 38
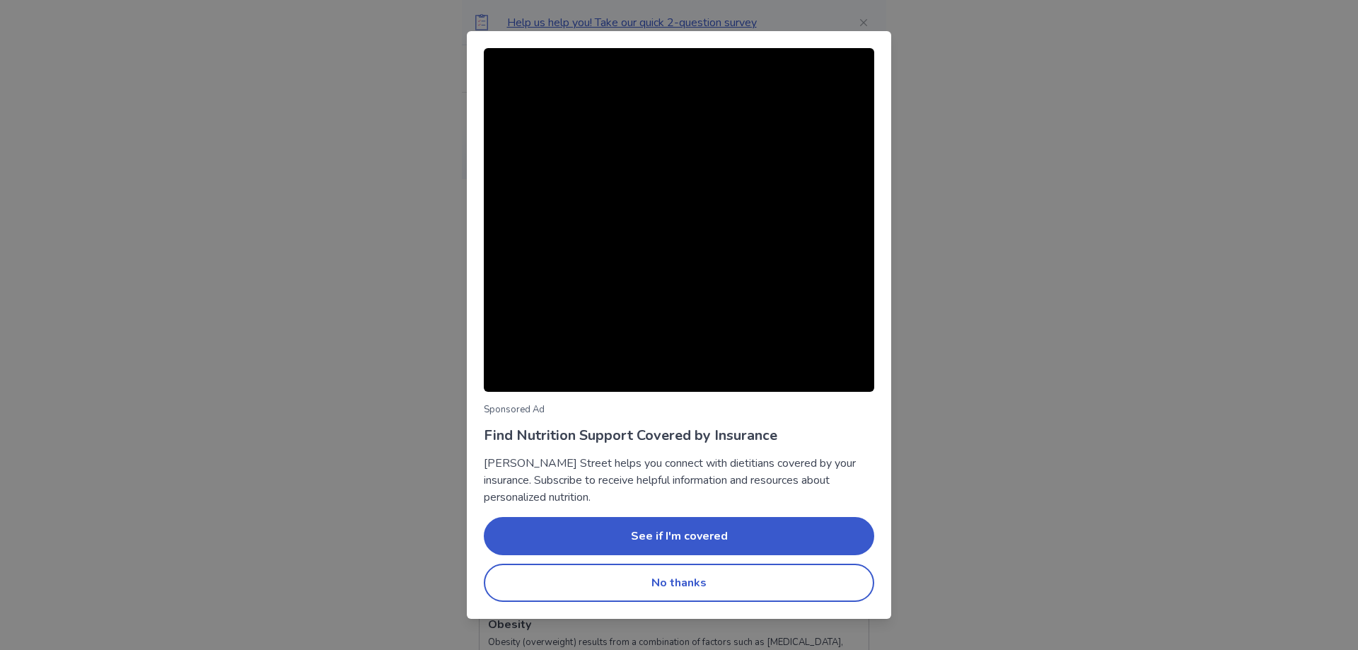
drag, startPoint x: 881, startPoint y: 37, endPoint x: 460, endPoint y: 113, distance: 428.5
click at [461, 112] on div "Sponsored Ad Find Nutrition Support Covered by Insurance Berry Street helps you…" at bounding box center [679, 325] width 1358 height 650
click at [620, 586] on button "No thanks" at bounding box center [679, 583] width 390 height 38
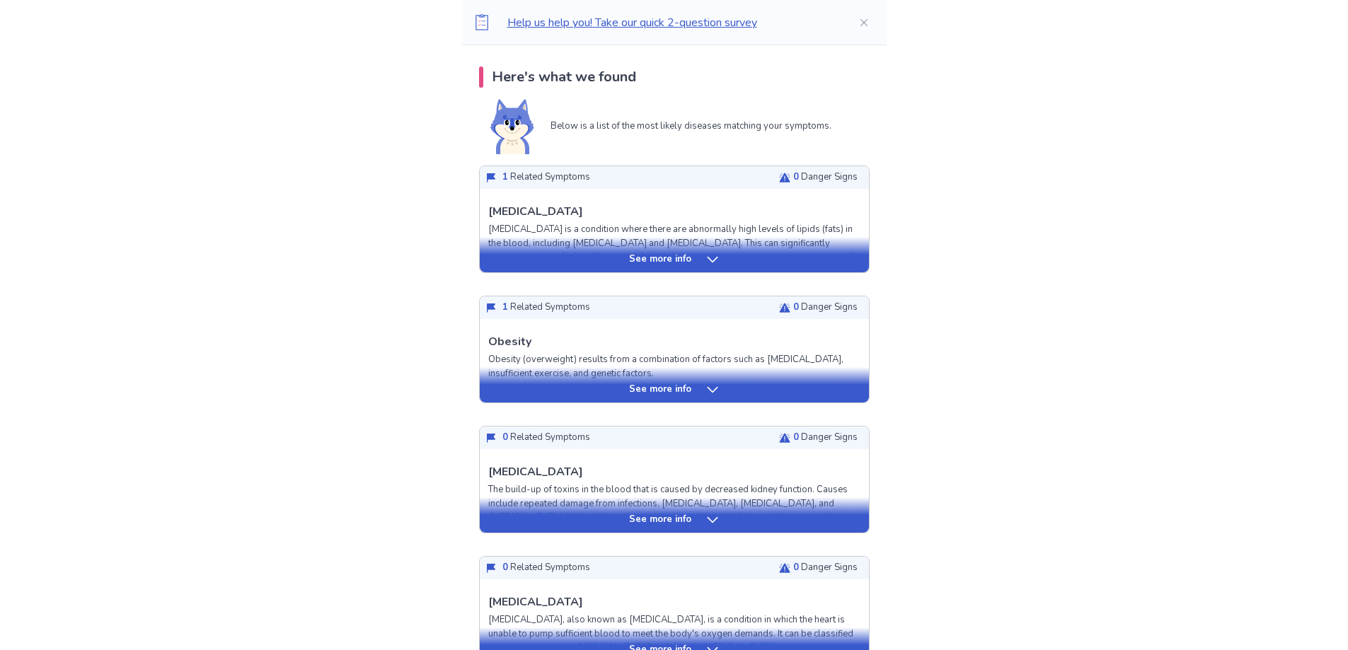
scroll to position [71, 0]
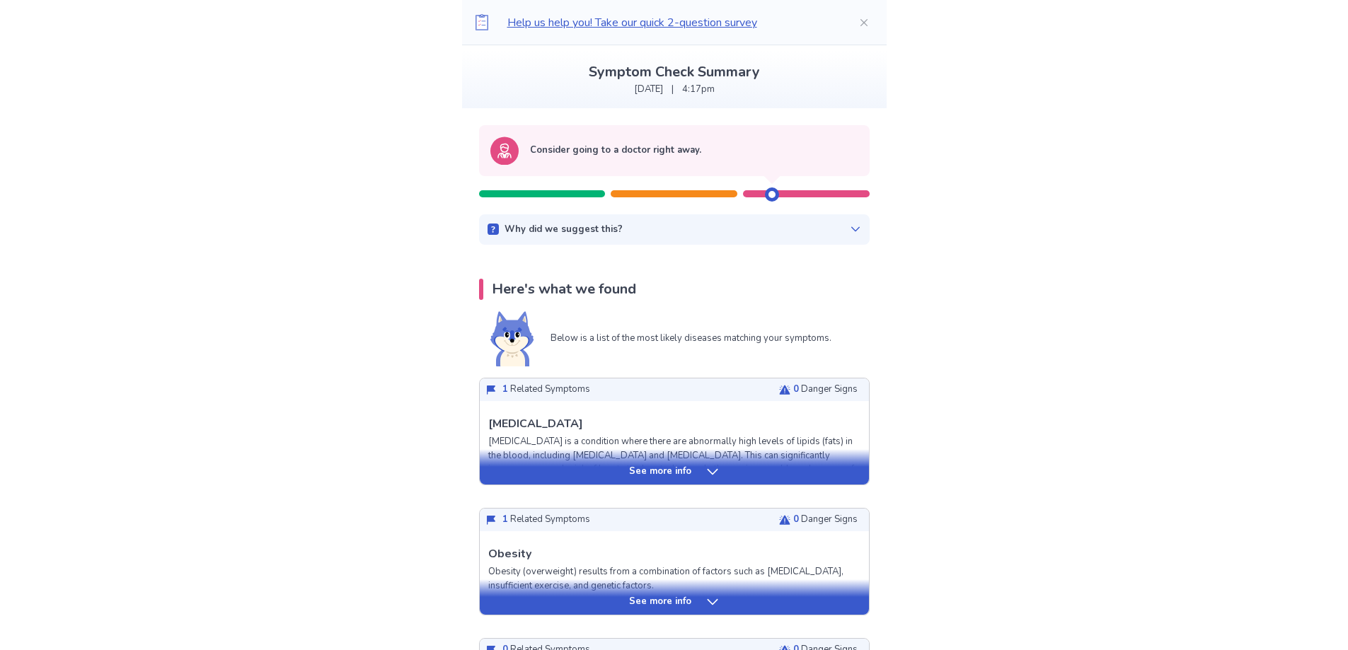
drag, startPoint x: 671, startPoint y: 236, endPoint x: 730, endPoint y: 236, distance: 58.7
click at [674, 236] on div "Why did we suggest this?" at bounding box center [673, 230] width 373 height 14
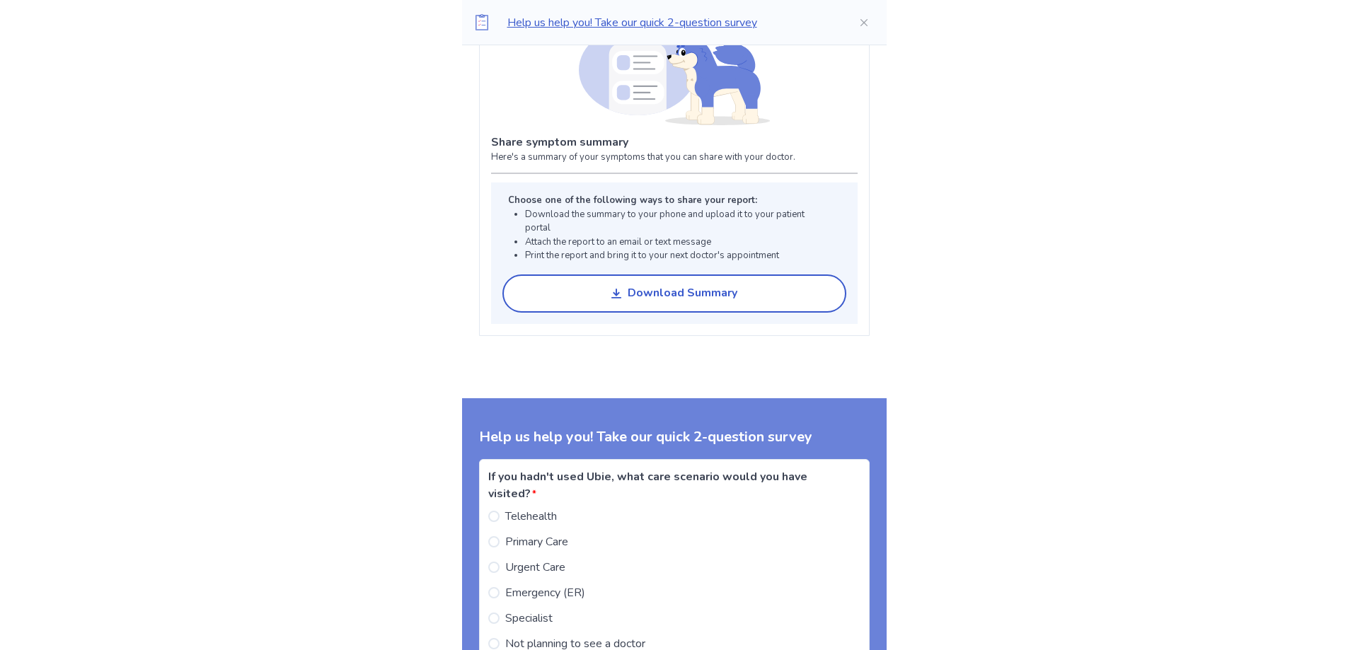
scroll to position [1415, 0]
